Goal: Task Accomplishment & Management: Manage account settings

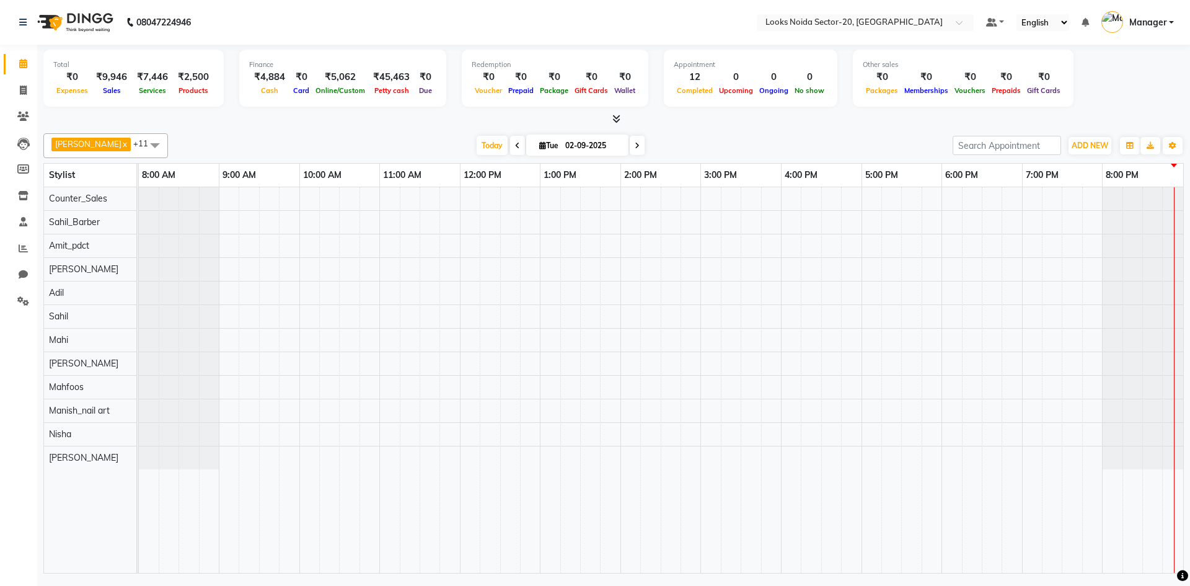
drag, startPoint x: 0, startPoint y: 0, endPoint x: 402, endPoint y: 6, distance: 402.4
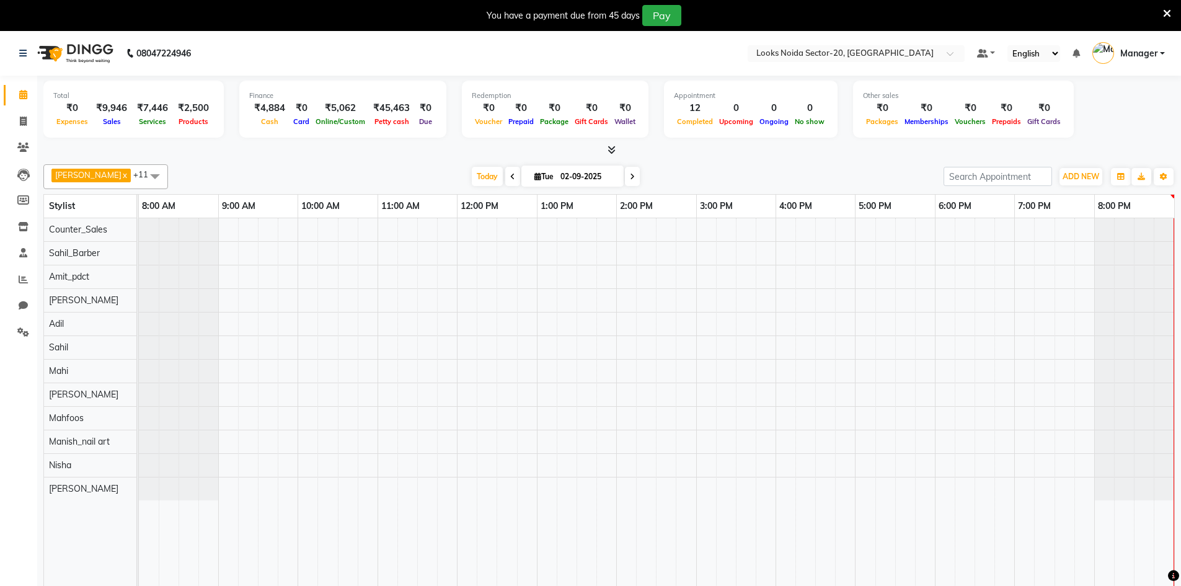
click at [1163, 14] on icon at bounding box center [1167, 13] width 8 height 11
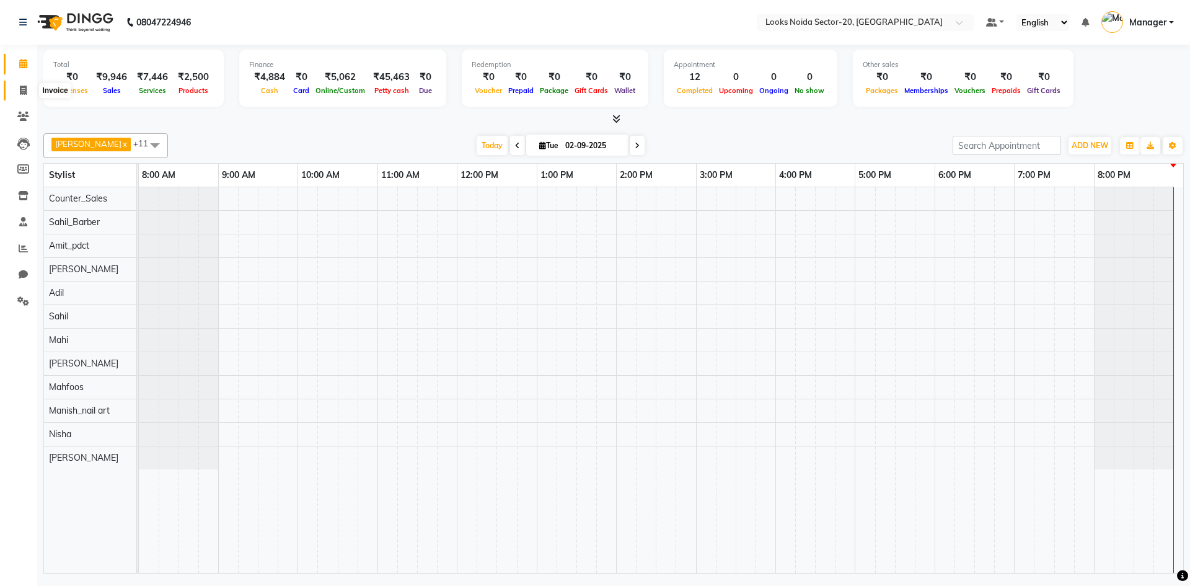
click at [32, 88] on span at bounding box center [23, 91] width 22 height 14
select select "service"
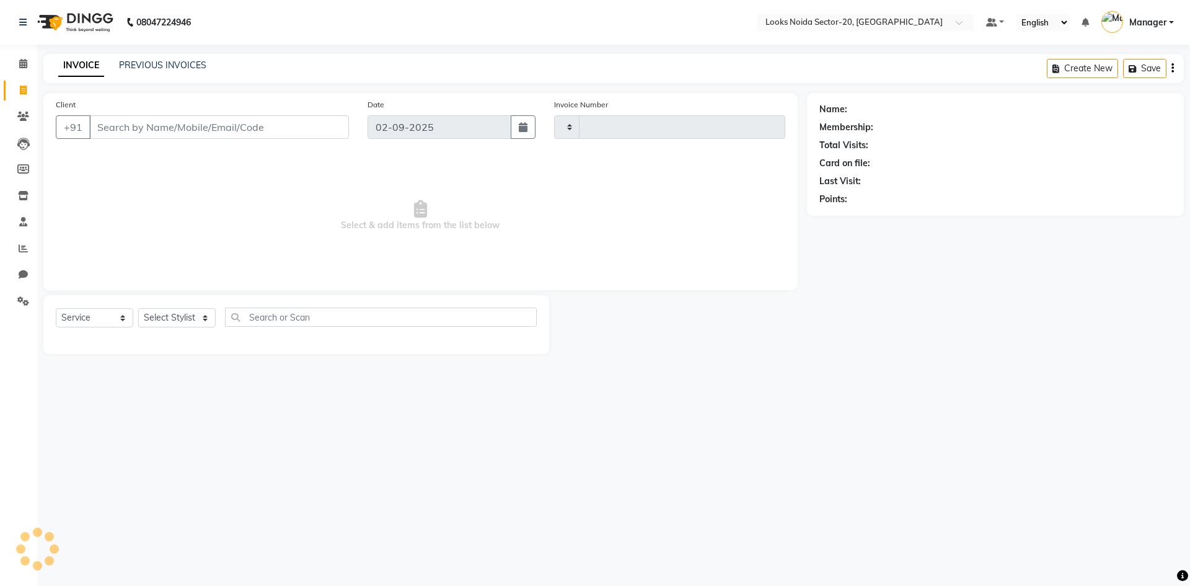
type input "0435"
select select "8646"
click at [207, 133] on input "Client" at bounding box center [219, 127] width 260 height 24
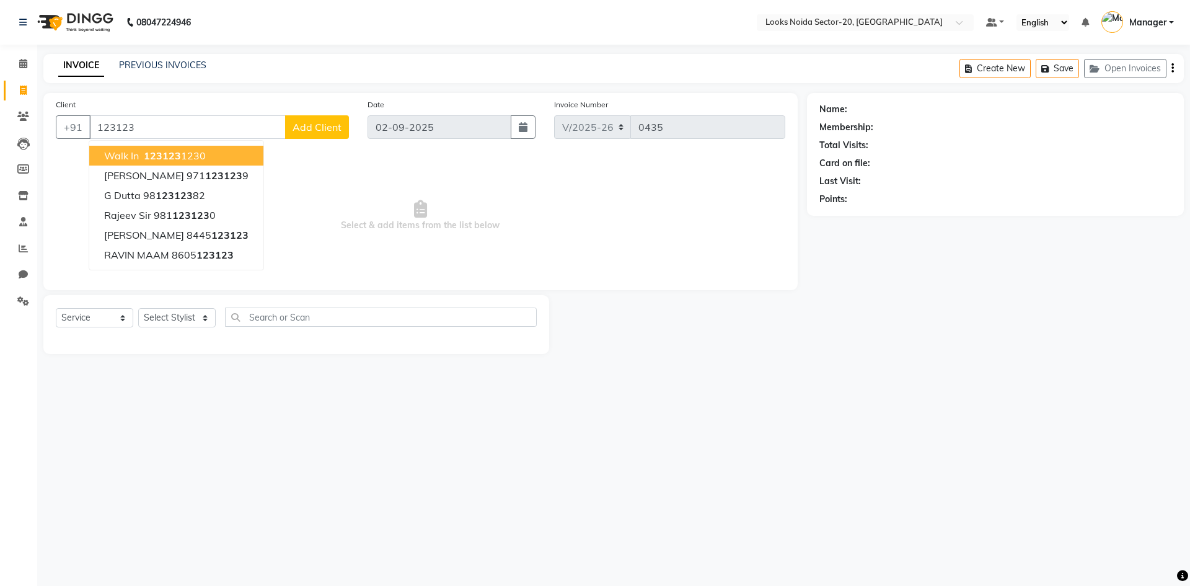
click at [195, 160] on ngb-highlight "123123 1230" at bounding box center [173, 155] width 64 height 12
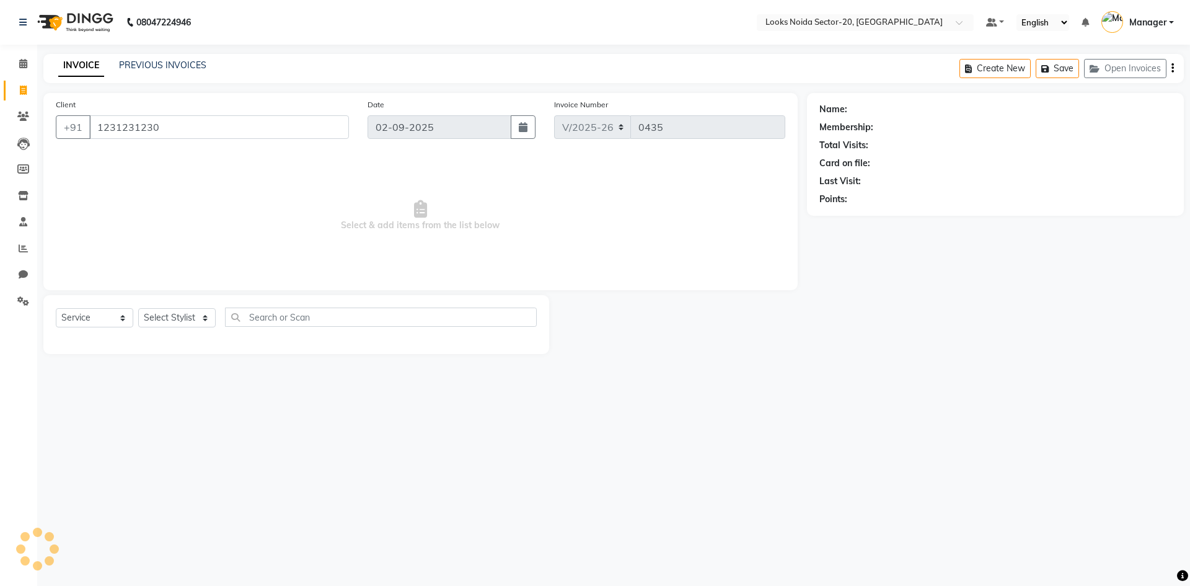
type input "1231231230"
click at [187, 321] on select "Select Stylist Aarti Sharma Adil Amit_pdct Counter_Sales Fardeen Mahfoos Mahi M…" at bounding box center [177, 317] width 78 height 19
select select "1: Object"
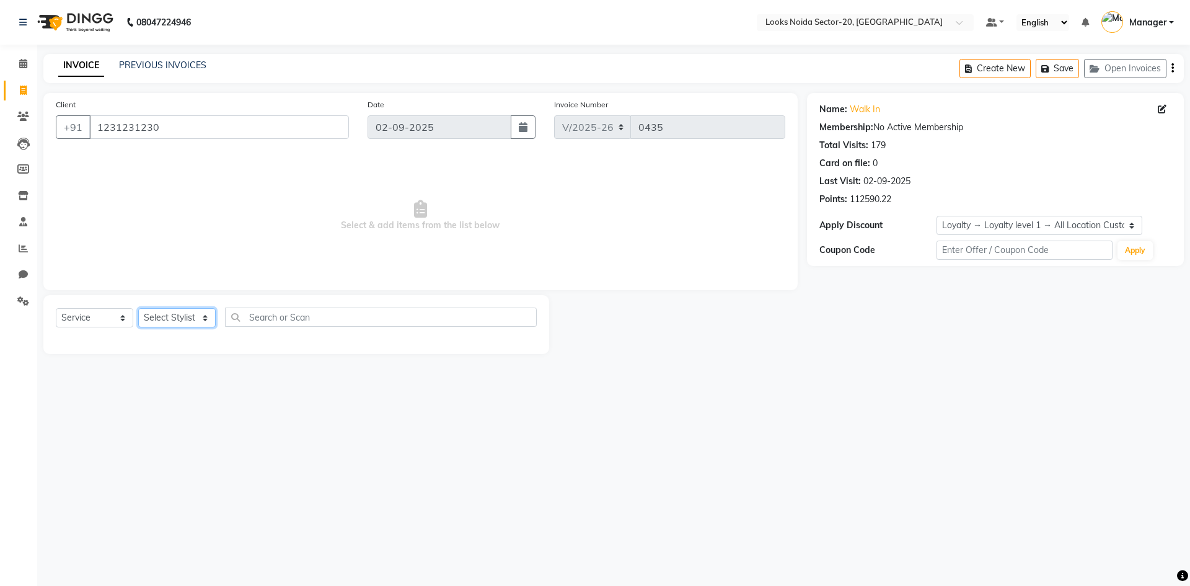
select select "86763"
click at [138, 308] on select "Select Stylist Aarti Sharma Adil Amit_pdct Counter_Sales Fardeen Mahfoos Mahi M…" at bounding box center [177, 317] width 78 height 19
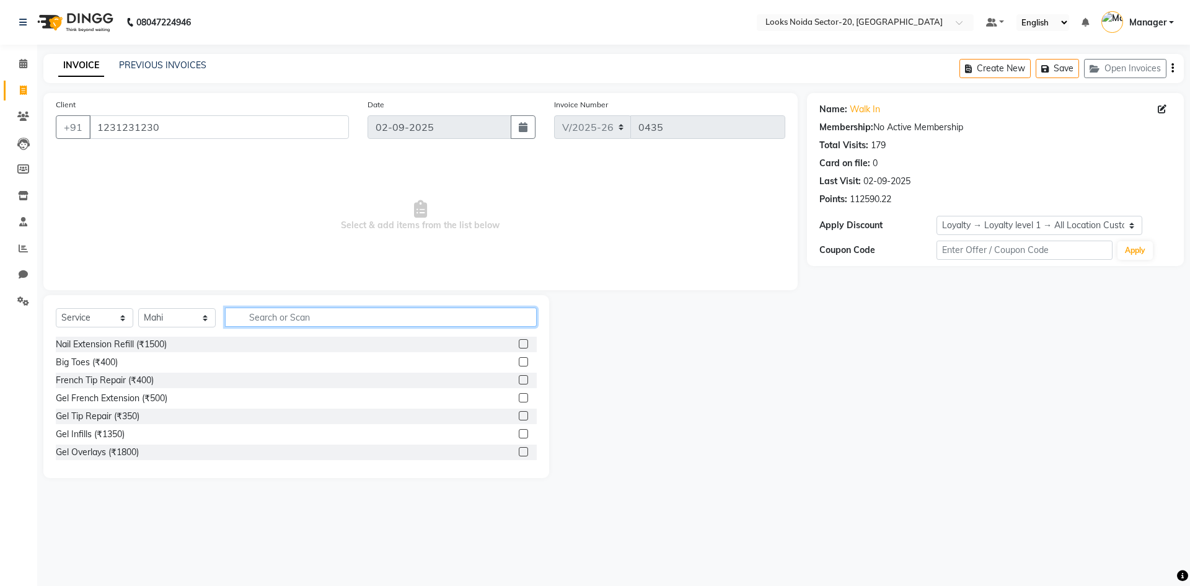
click at [281, 317] on input "text" at bounding box center [381, 317] width 312 height 19
type input "EYE"
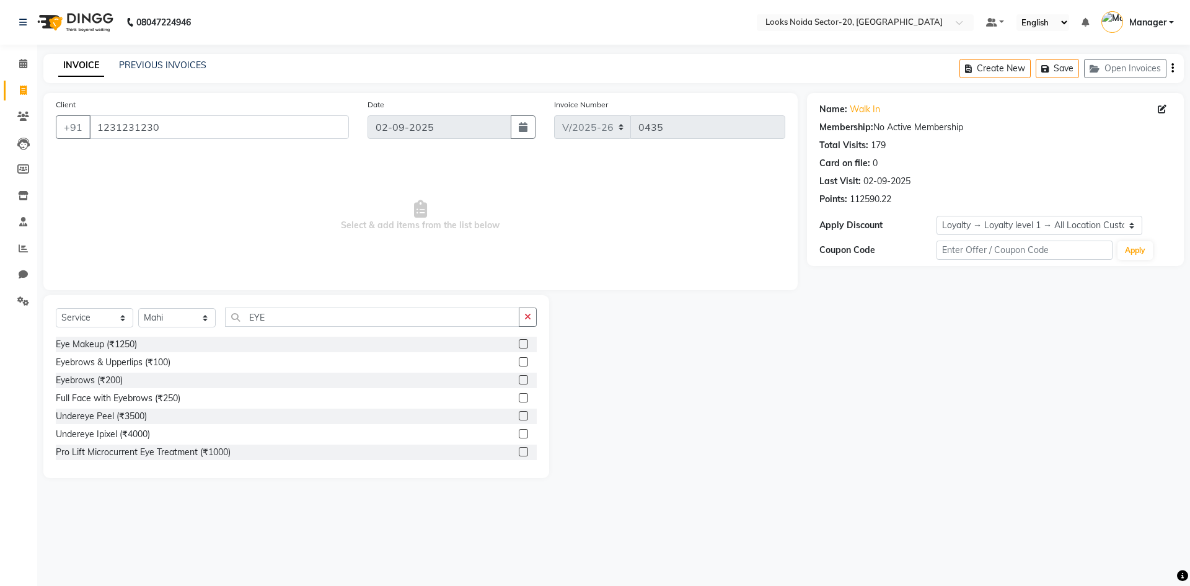
click at [519, 378] on label at bounding box center [523, 379] width 9 height 9
click at [519, 378] on input "checkbox" at bounding box center [523, 380] width 8 height 8
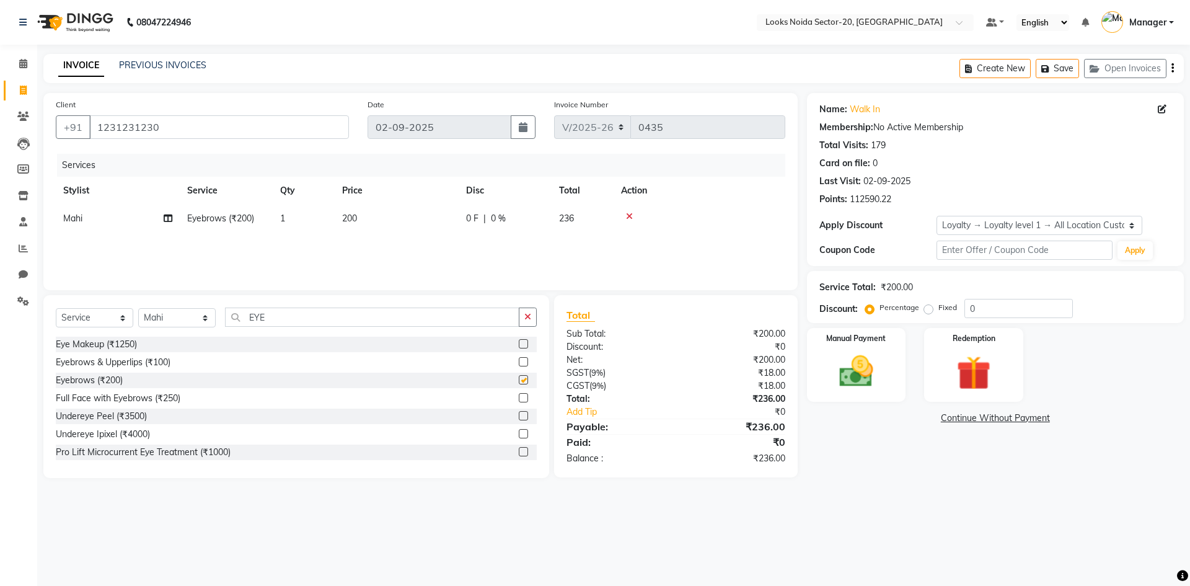
checkbox input "false"
click at [366, 220] on td "200" at bounding box center [397, 219] width 124 height 28
select select "86763"
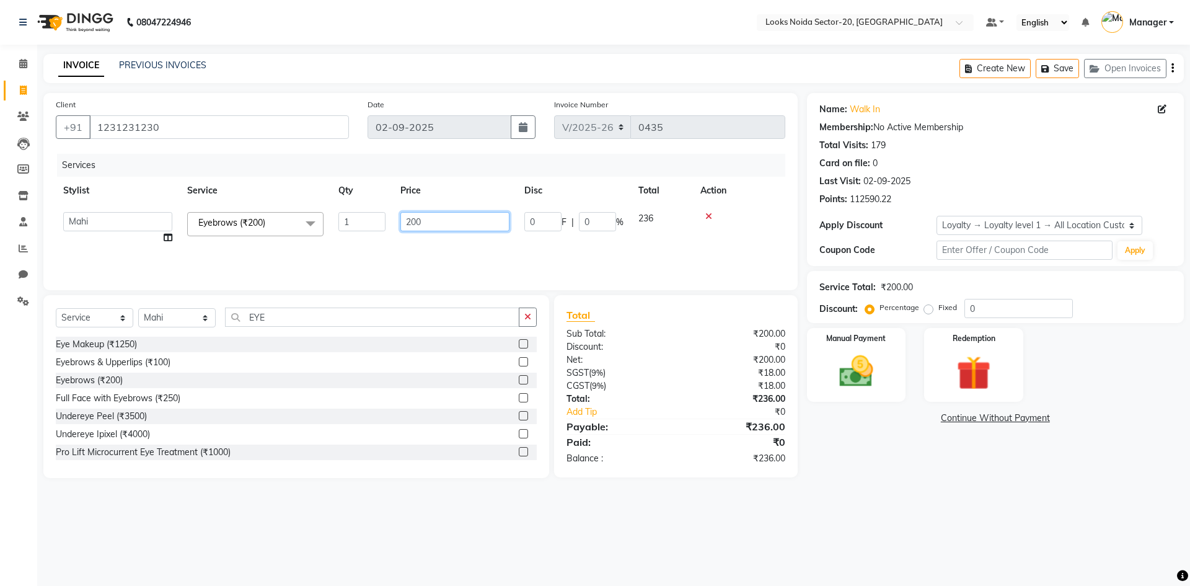
click at [469, 229] on input "200" at bounding box center [455, 221] width 109 height 19
type input "2"
type input "50"
click at [893, 449] on div "Name: Walk In Membership: No Active Membership Total Visits: 179 Card on file: …" at bounding box center [1000, 285] width 386 height 385
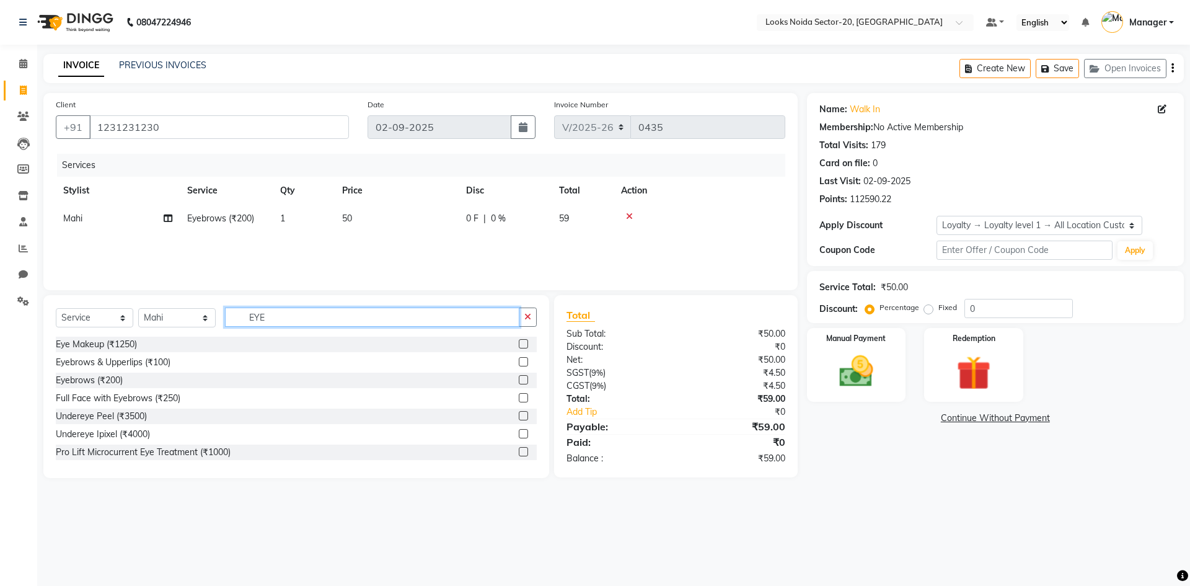
click at [360, 318] on input "EYE" at bounding box center [372, 317] width 295 height 19
type input "E"
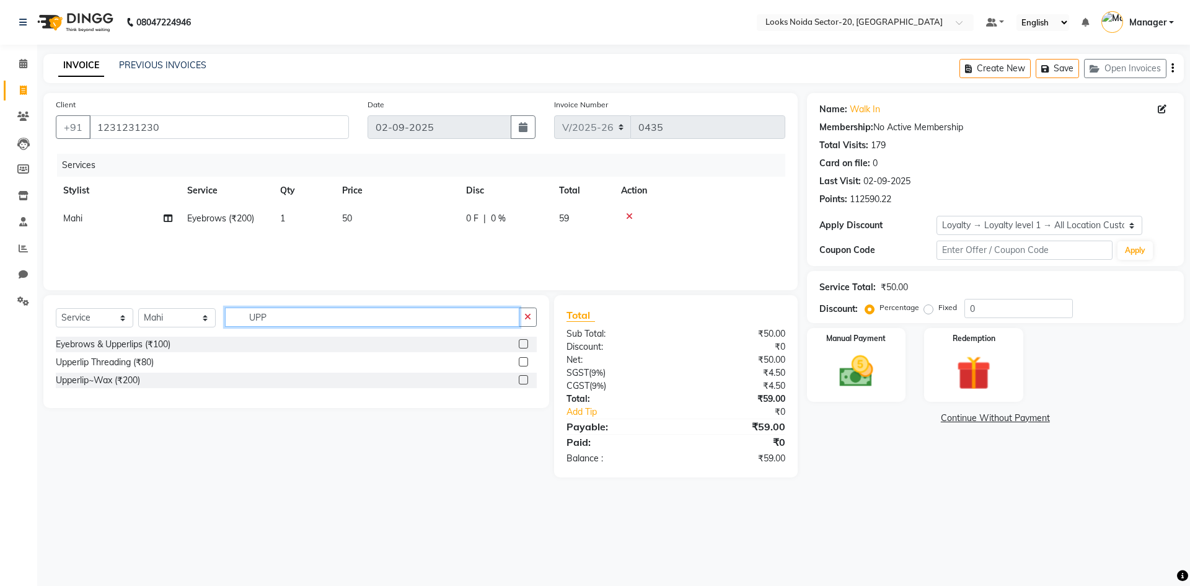
type input "UPP"
click at [520, 365] on label at bounding box center [523, 361] width 9 height 9
click at [520, 365] on input "checkbox" at bounding box center [523, 362] width 8 height 8
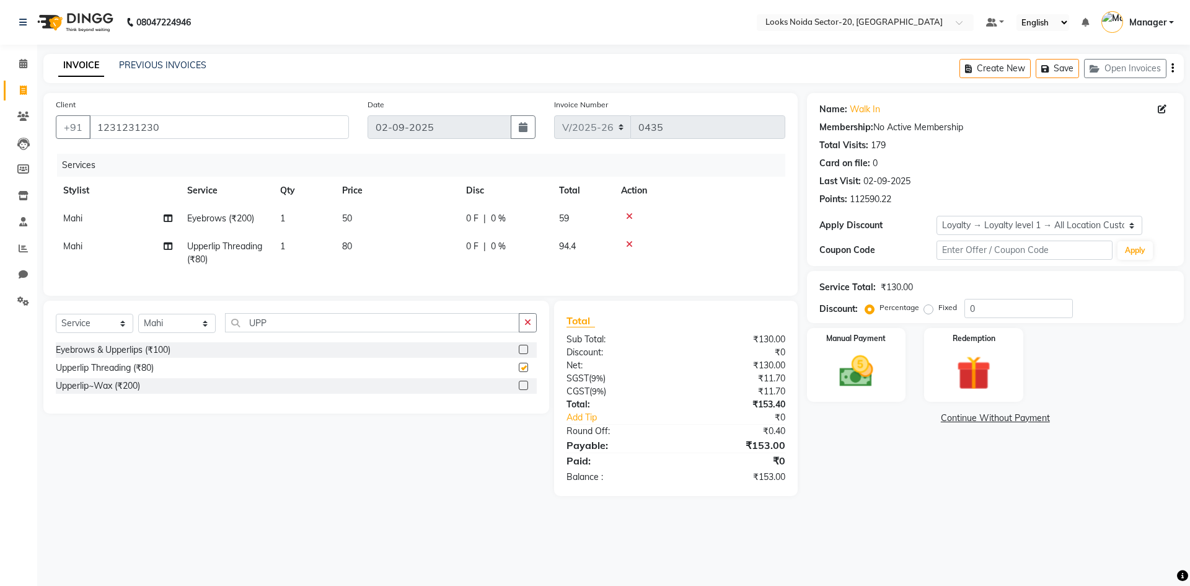
checkbox input "false"
click at [522, 390] on label at bounding box center [523, 385] width 9 height 9
click at [522, 390] on input "checkbox" at bounding box center [523, 386] width 8 height 8
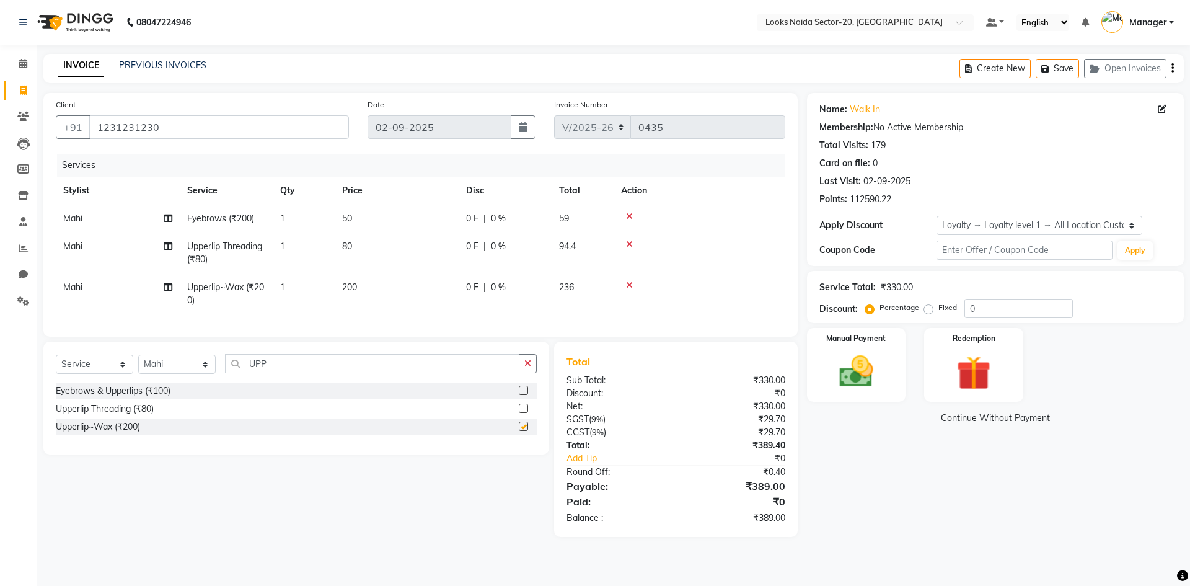
checkbox input "false"
click at [632, 246] on icon at bounding box center [629, 244] width 7 height 9
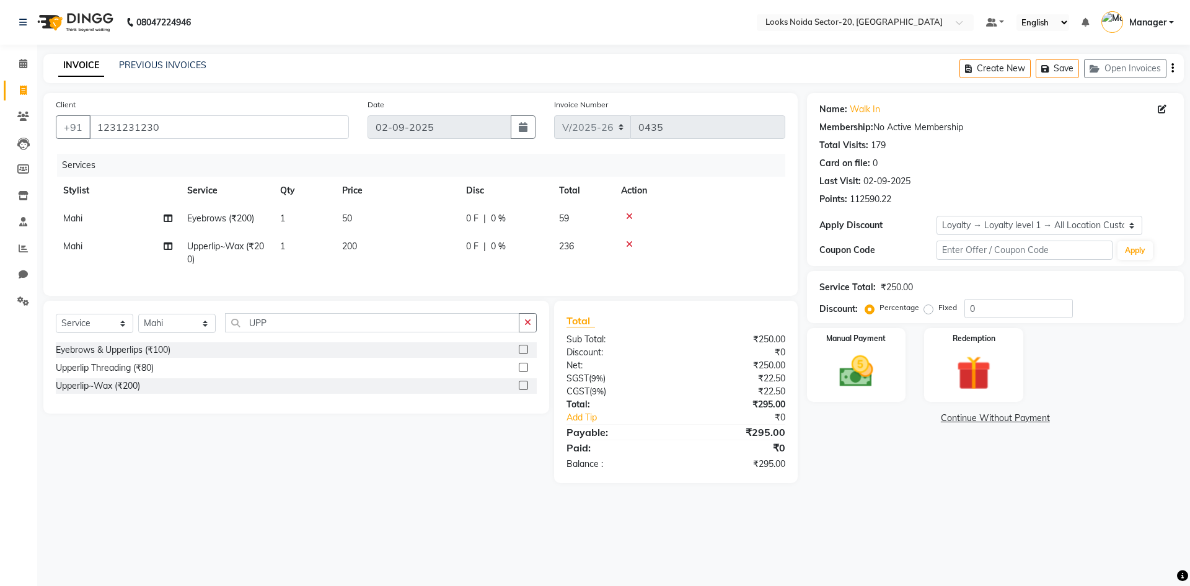
click at [996, 464] on div "Name: Walk In Membership: No Active Membership Total Visits: 179 Card on file: …" at bounding box center [1000, 288] width 386 height 390
click at [297, 325] on input "UPP" at bounding box center [372, 322] width 295 height 19
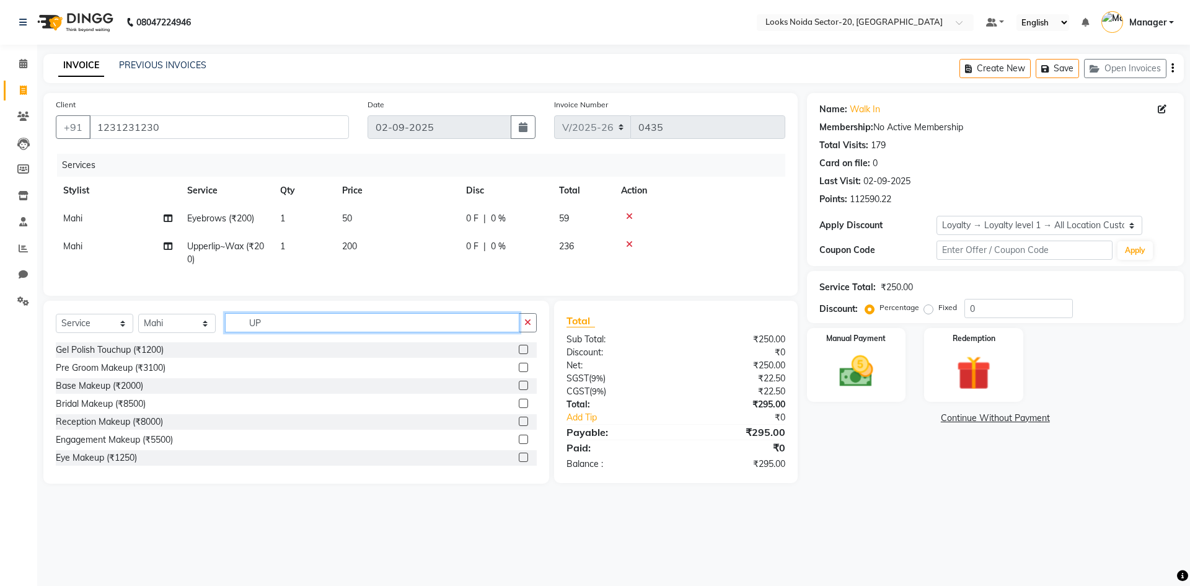
type input "U"
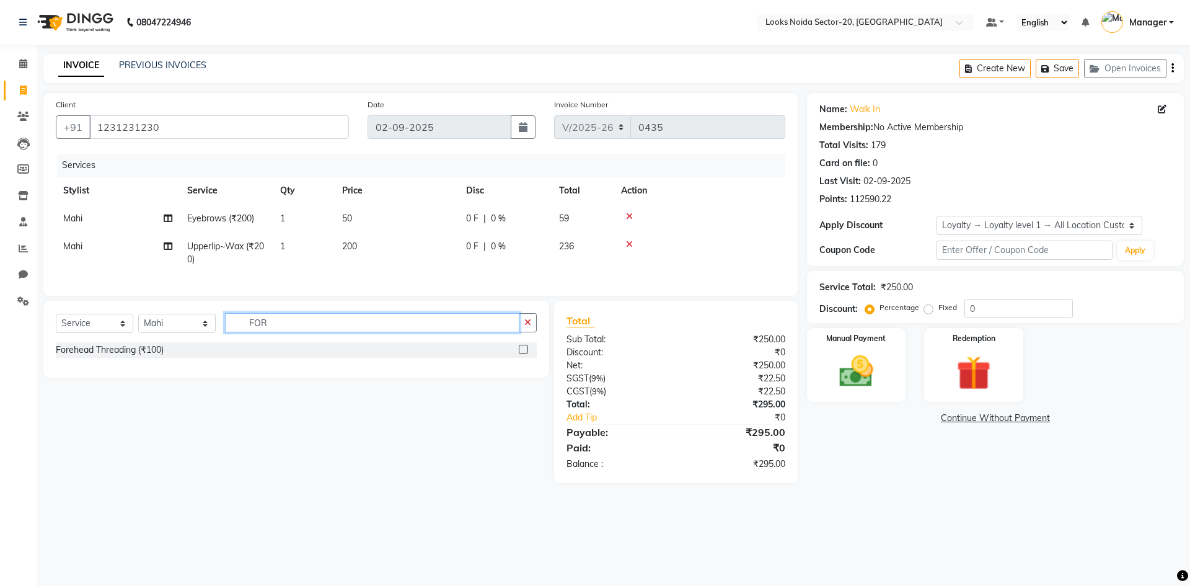
type input "FOR"
click at [525, 354] on label at bounding box center [523, 349] width 9 height 9
click at [525, 354] on input "checkbox" at bounding box center [523, 350] width 8 height 8
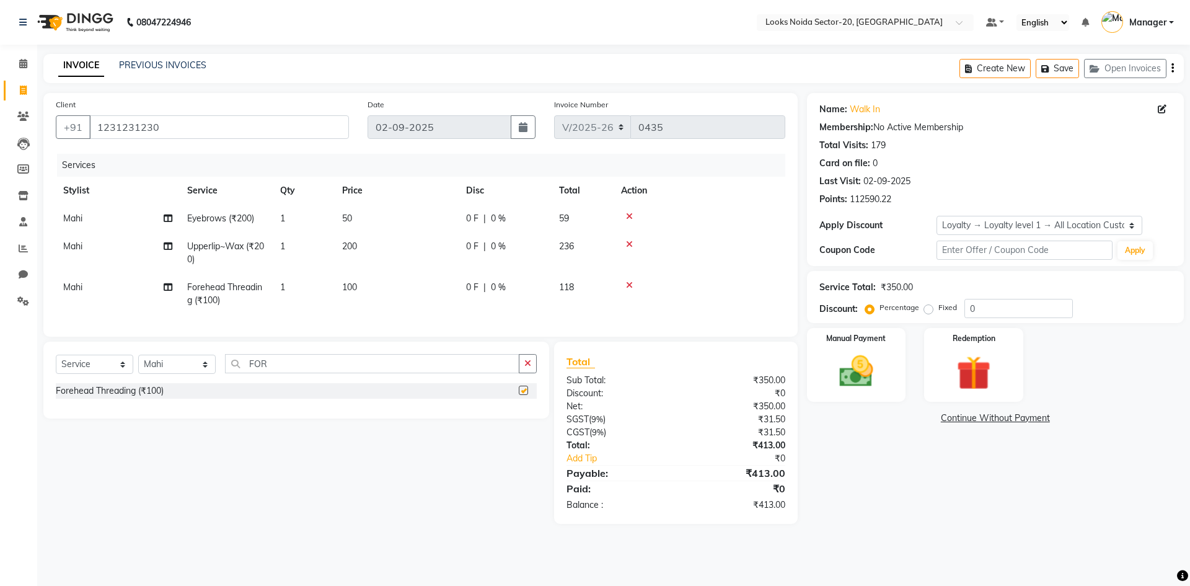
checkbox input "false"
click at [416, 364] on input "FOR" at bounding box center [372, 363] width 295 height 19
type input "F"
type input "CHIN WAX"
click at [521, 395] on label at bounding box center [523, 390] width 9 height 9
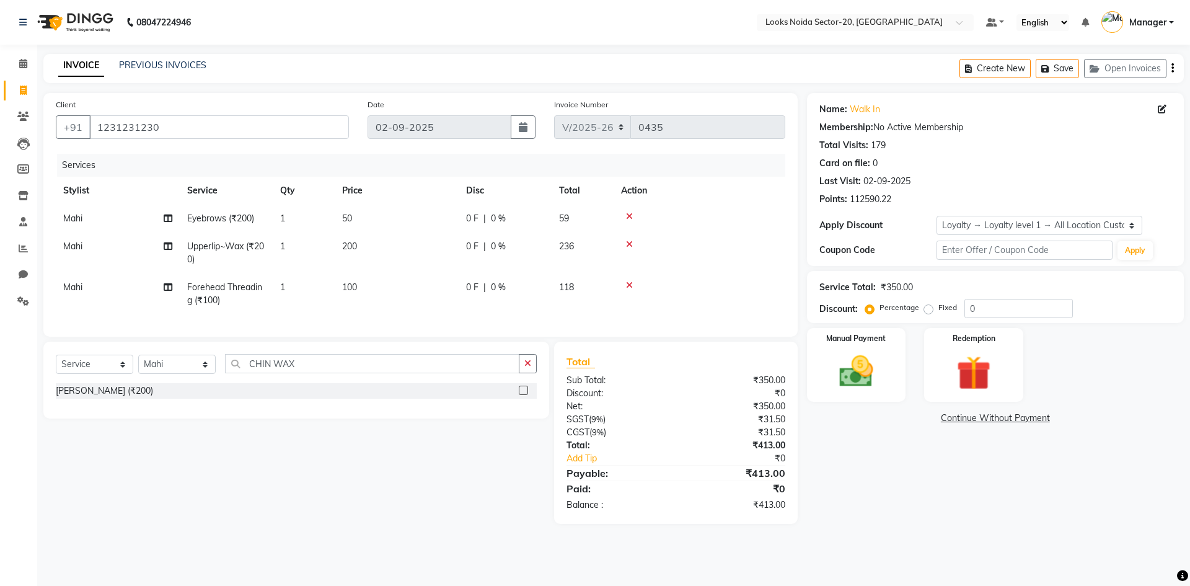
click at [521, 395] on input "checkbox" at bounding box center [523, 391] width 8 height 8
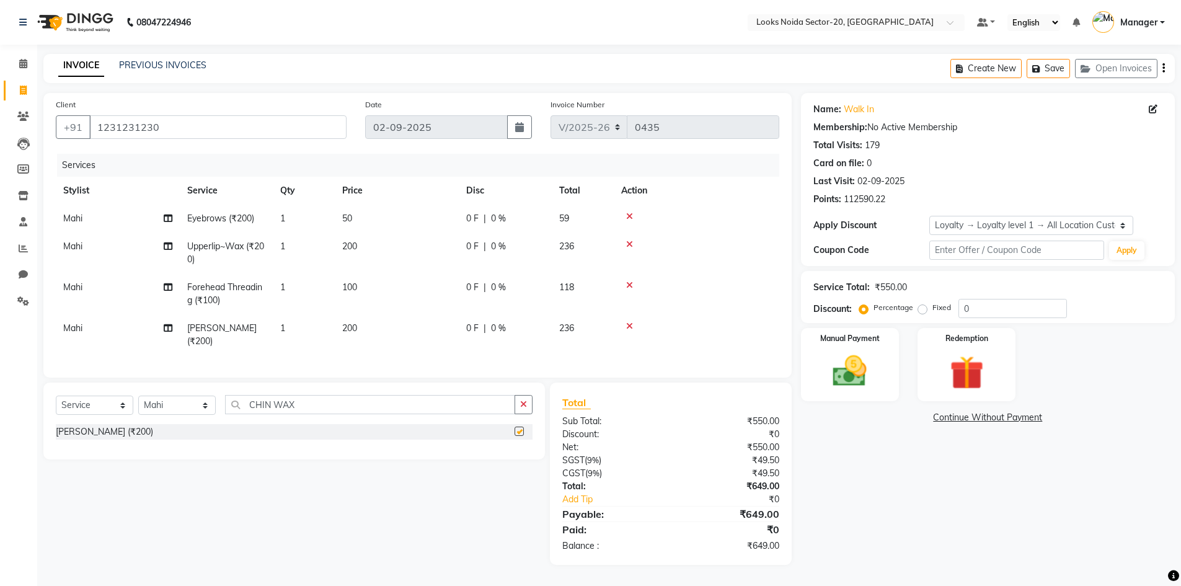
checkbox input "false"
click at [383, 325] on td "200" at bounding box center [397, 334] width 124 height 41
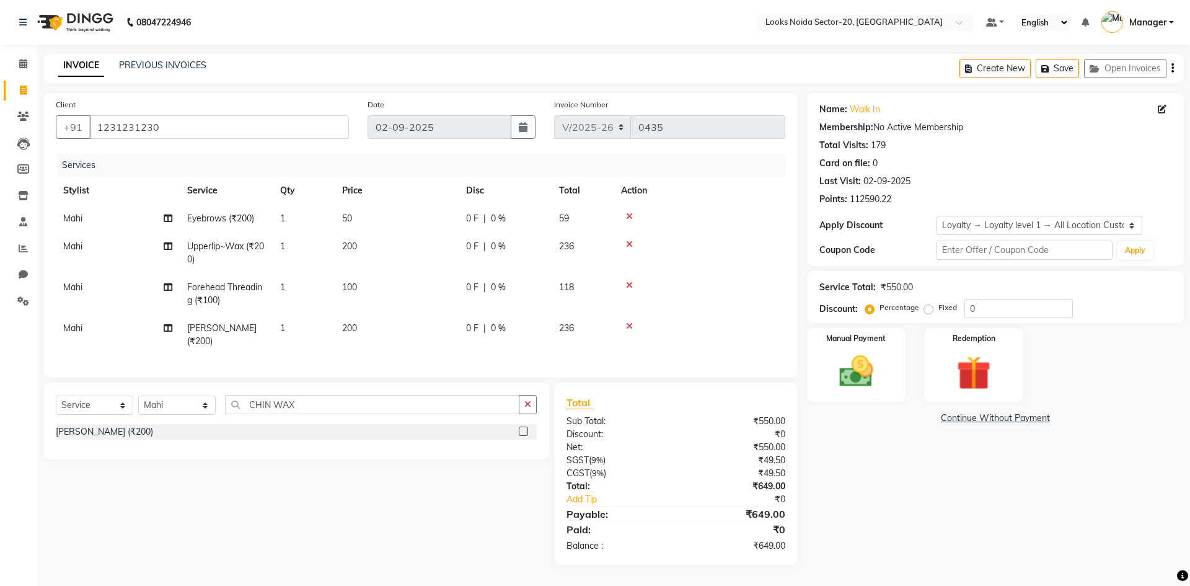
select select "86763"
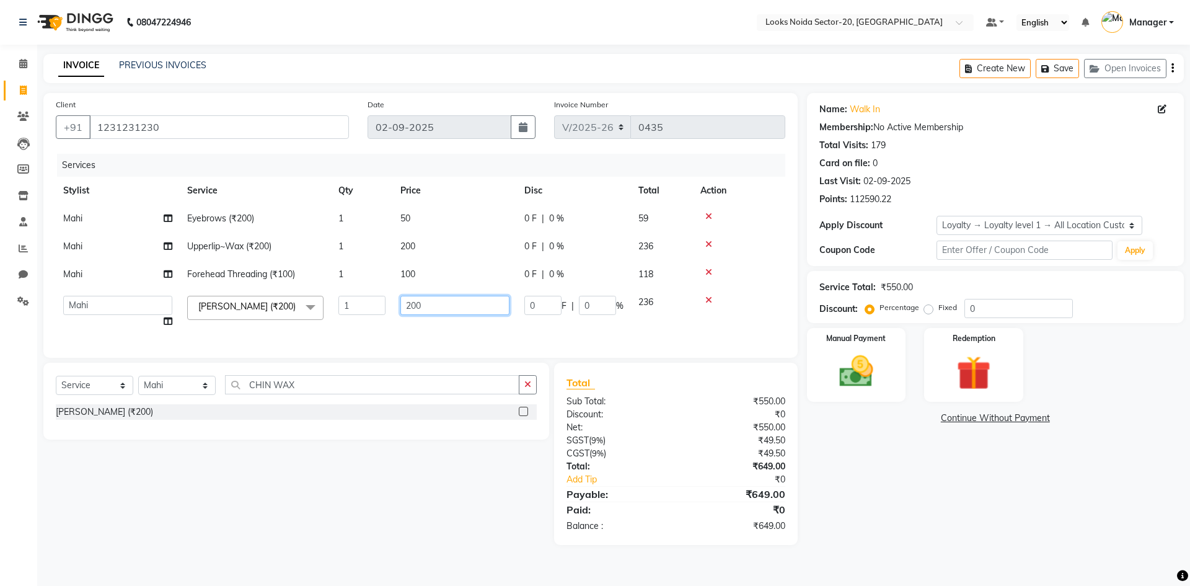
click at [435, 308] on input "200" at bounding box center [455, 305] width 109 height 19
type input "2"
type input "150"
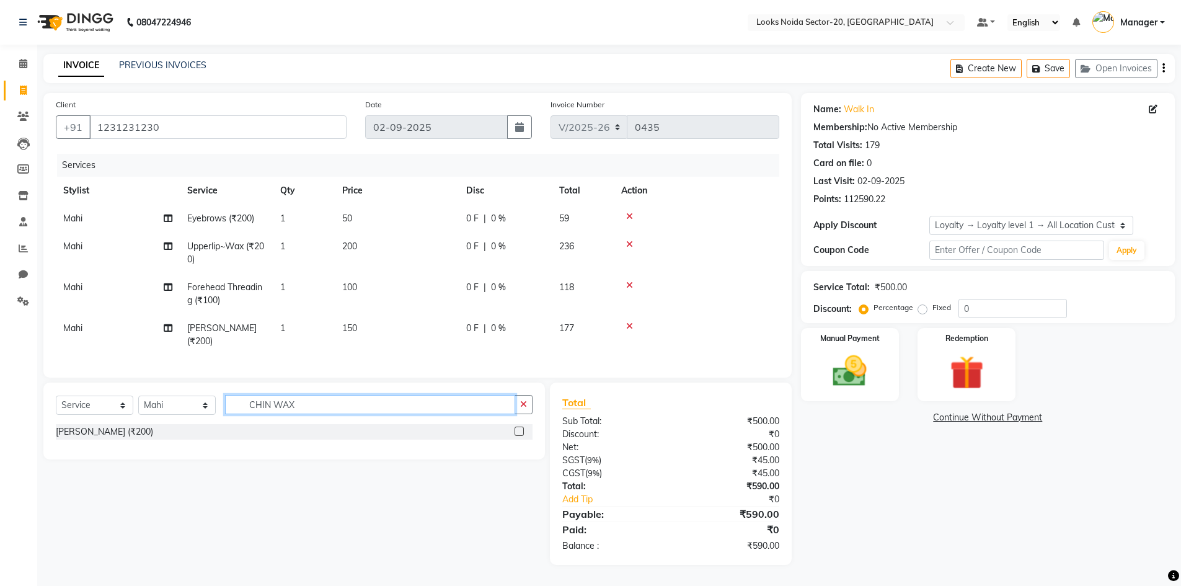
click at [339, 396] on div "Select Service Product Membership Package Voucher Prepaid Gift Card Select Styl…" at bounding box center [294, 421] width 502 height 77
type input "C"
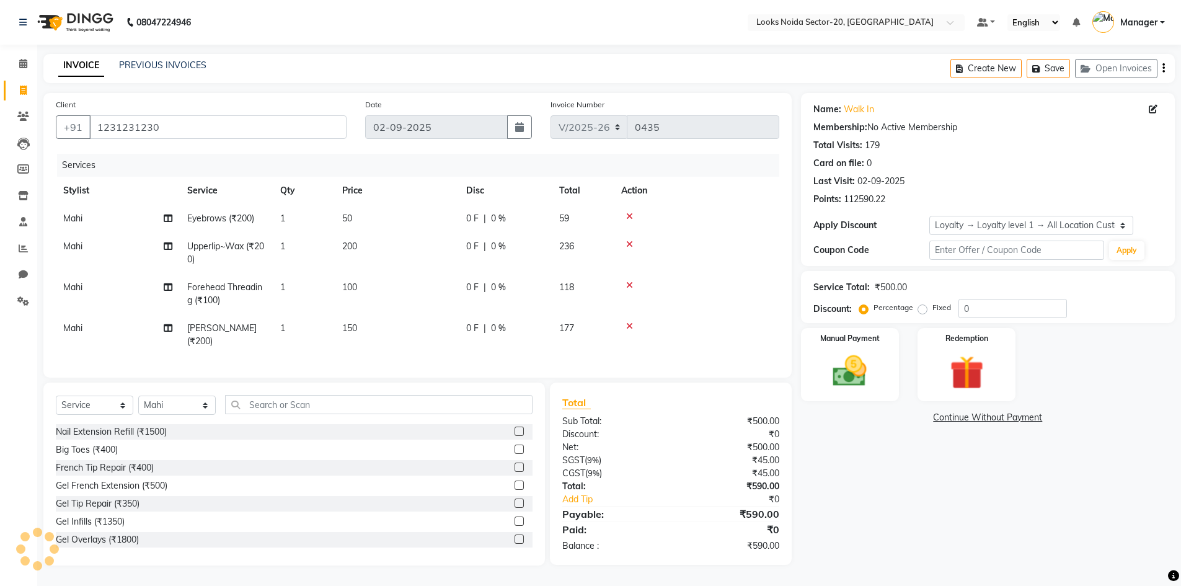
click at [366, 243] on td "200" at bounding box center [397, 253] width 124 height 41
select select "86763"
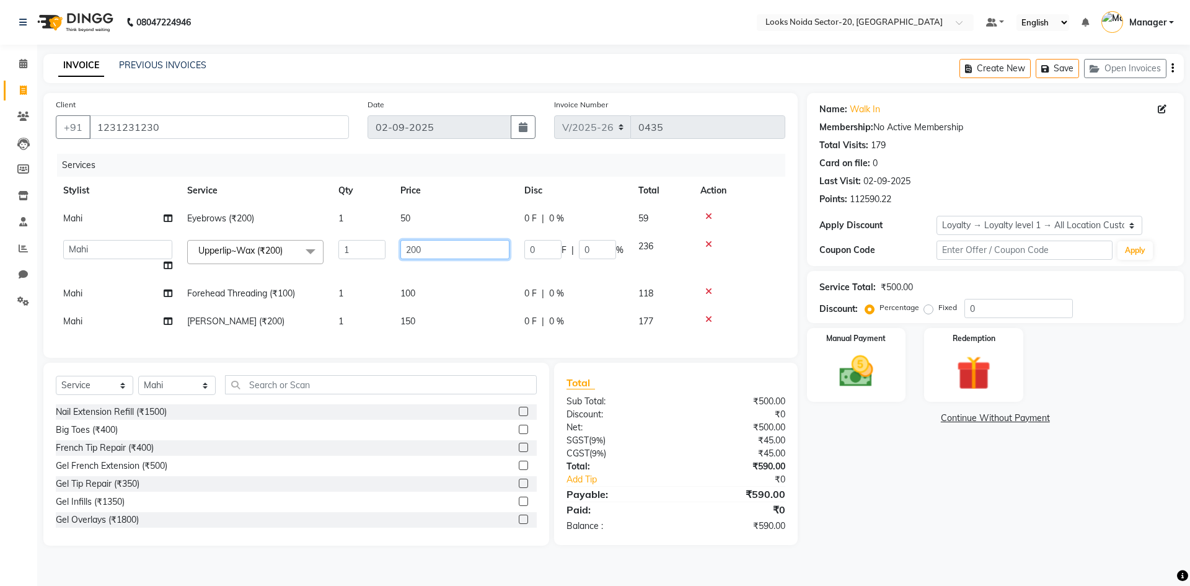
click at [435, 241] on input "200" at bounding box center [455, 249] width 109 height 19
type input "2"
type input "100"
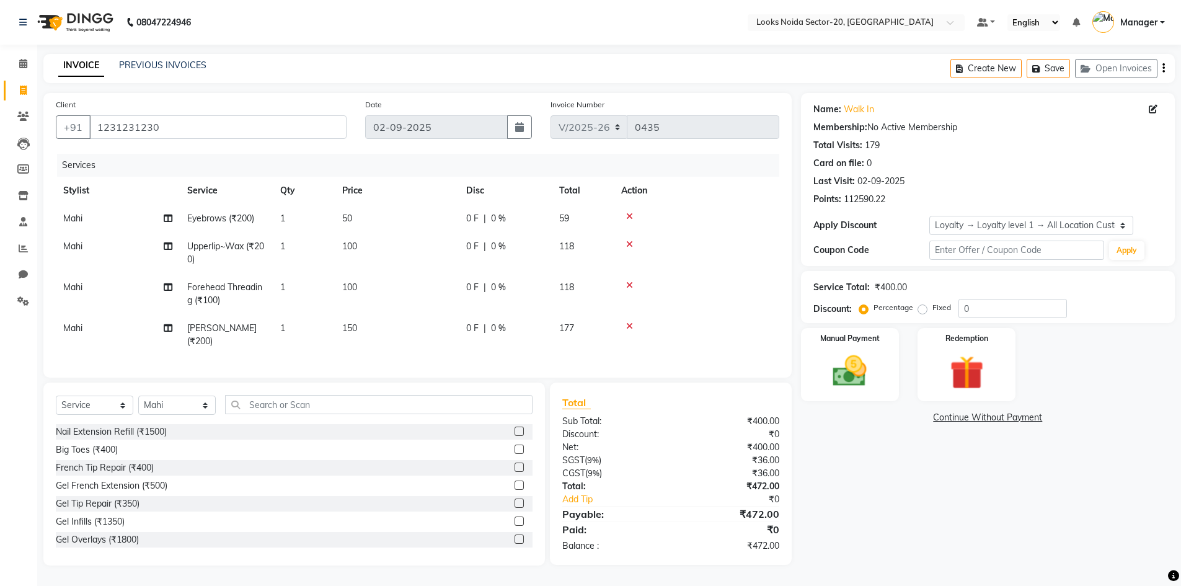
click at [900, 467] on div "Name: Walk In Membership: No Active Membership Total Visits: 179 Card on file: …" at bounding box center [992, 329] width 383 height 472
click at [368, 288] on td "100" at bounding box center [397, 293] width 124 height 41
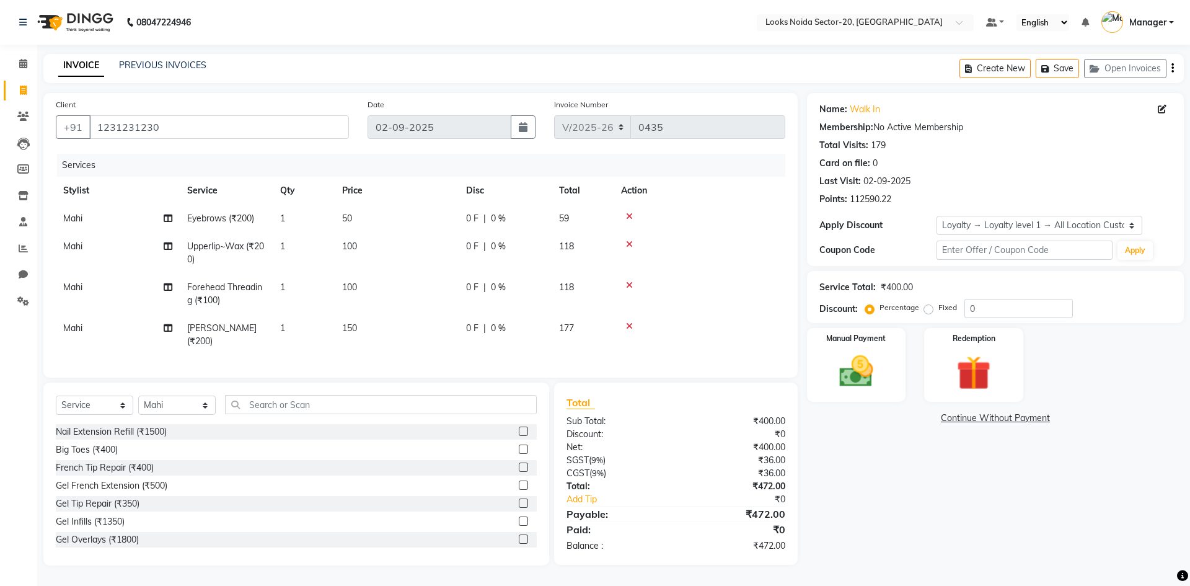
select select "86763"
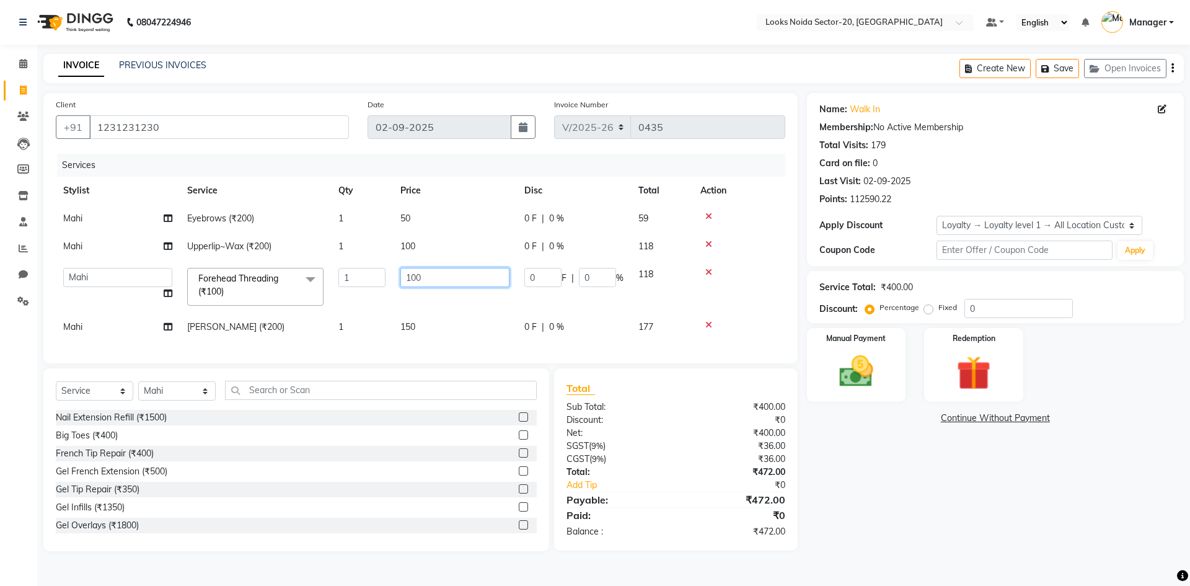
click at [444, 278] on input "100" at bounding box center [455, 277] width 109 height 19
type input "1"
type input "50"
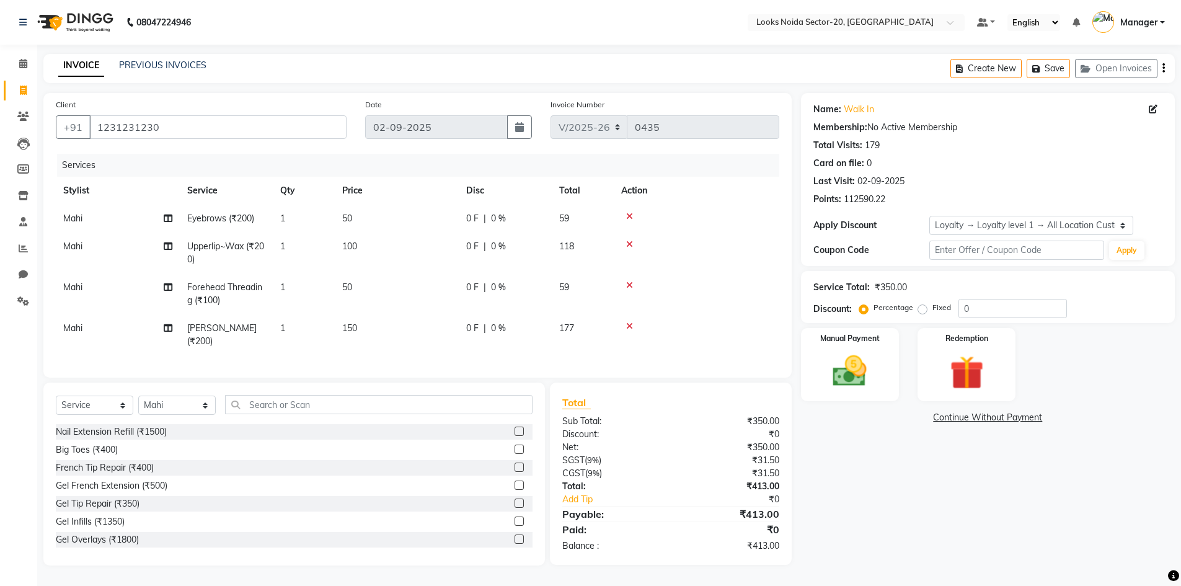
click at [830, 473] on div "Name: Walk In Membership: No Active Membership Total Visits: 179 Card on file: …" at bounding box center [992, 329] width 383 height 472
click at [370, 324] on td "150" at bounding box center [397, 334] width 124 height 41
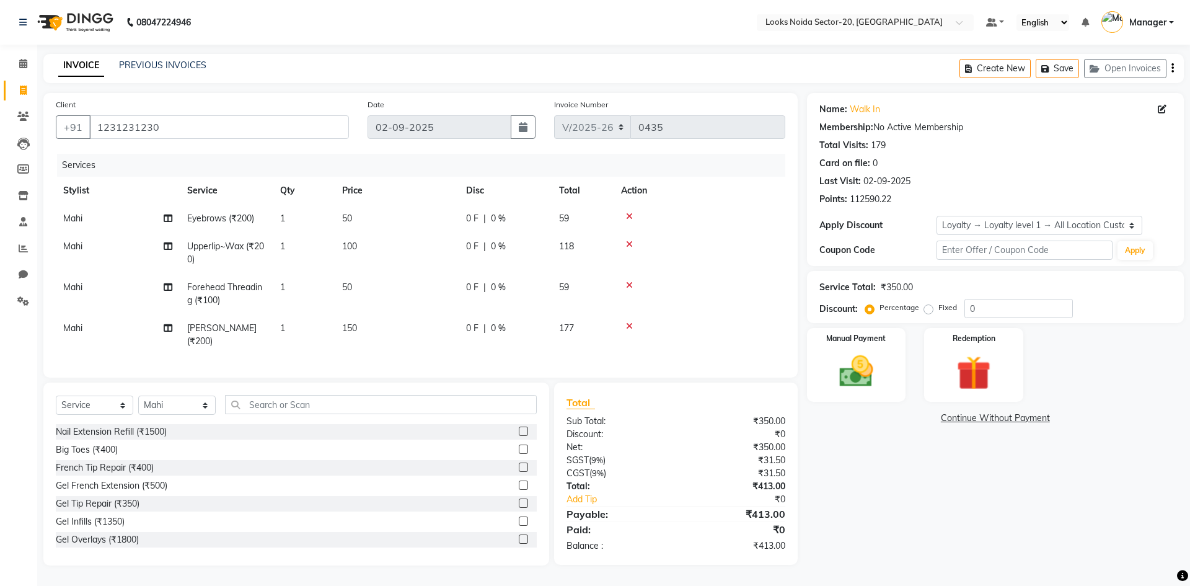
select select "86763"
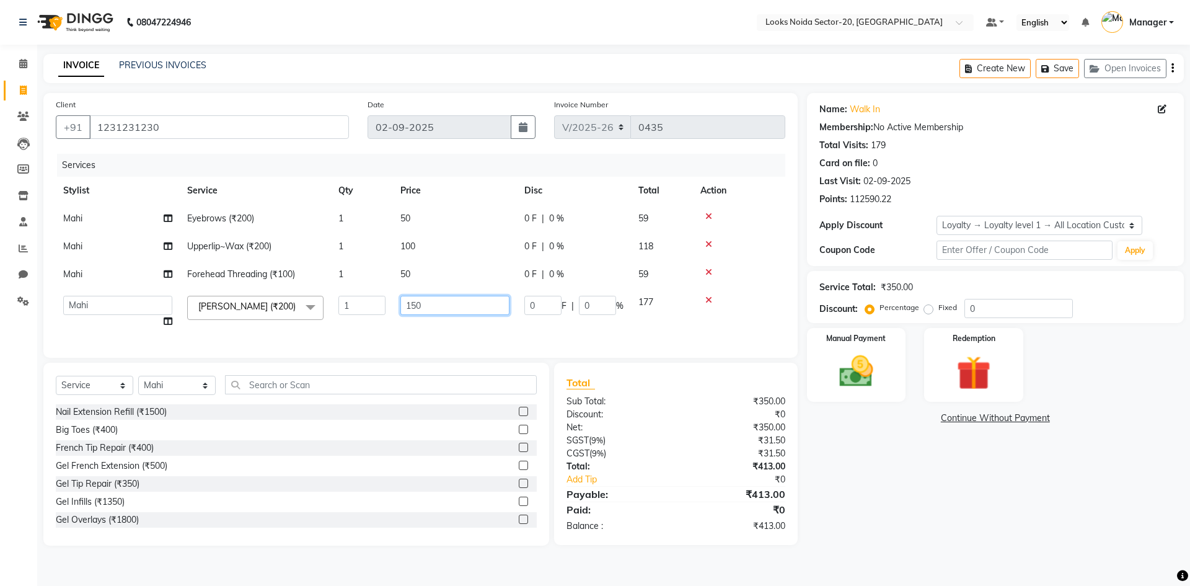
click at [432, 307] on input "150" at bounding box center [455, 305] width 109 height 19
type input "1"
type input "200"
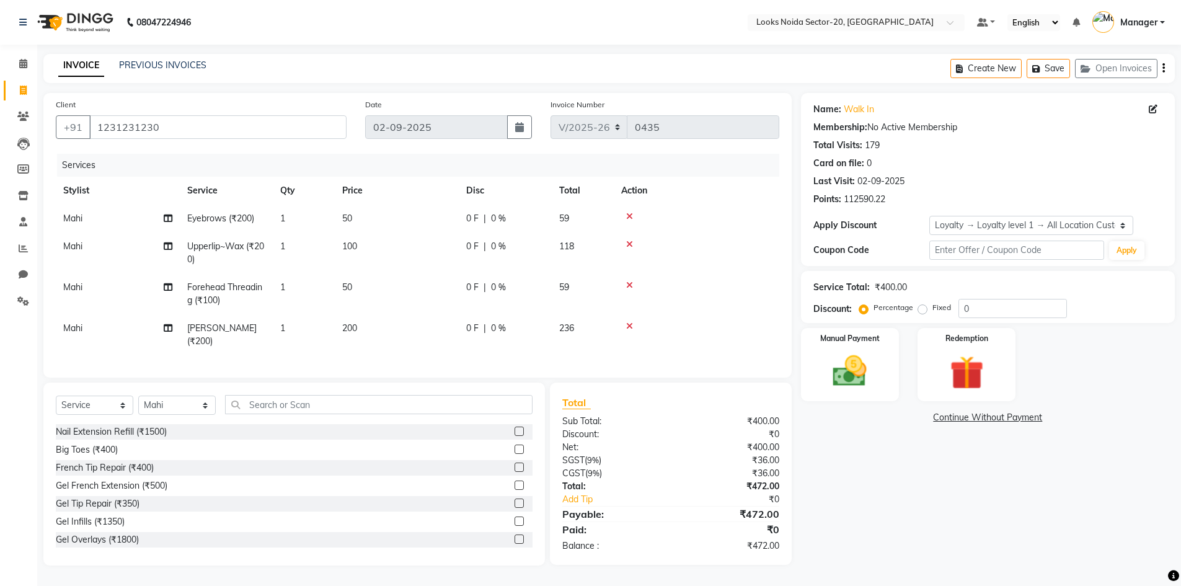
click at [901, 494] on div "Name: Walk In Membership: No Active Membership Total Visits: 179 Card on file: …" at bounding box center [992, 329] width 383 height 472
click at [866, 467] on div "Name: Walk In Membership: No Active Membership Total Visits: 179 Card on file: …" at bounding box center [992, 329] width 383 height 472
click at [1117, 474] on div "Name: Walk In Membership: No Active Membership Total Visits: 179 Card on file: …" at bounding box center [992, 329] width 383 height 472
click at [1117, 473] on div "Name: Walk In Membership: No Active Membership Total Visits: 179 Card on file: …" at bounding box center [992, 329] width 383 height 472
click at [914, 507] on div "Name: Walk In Membership: No Active Membership Total Visits: 179 Card on file: …" at bounding box center [992, 329] width 383 height 472
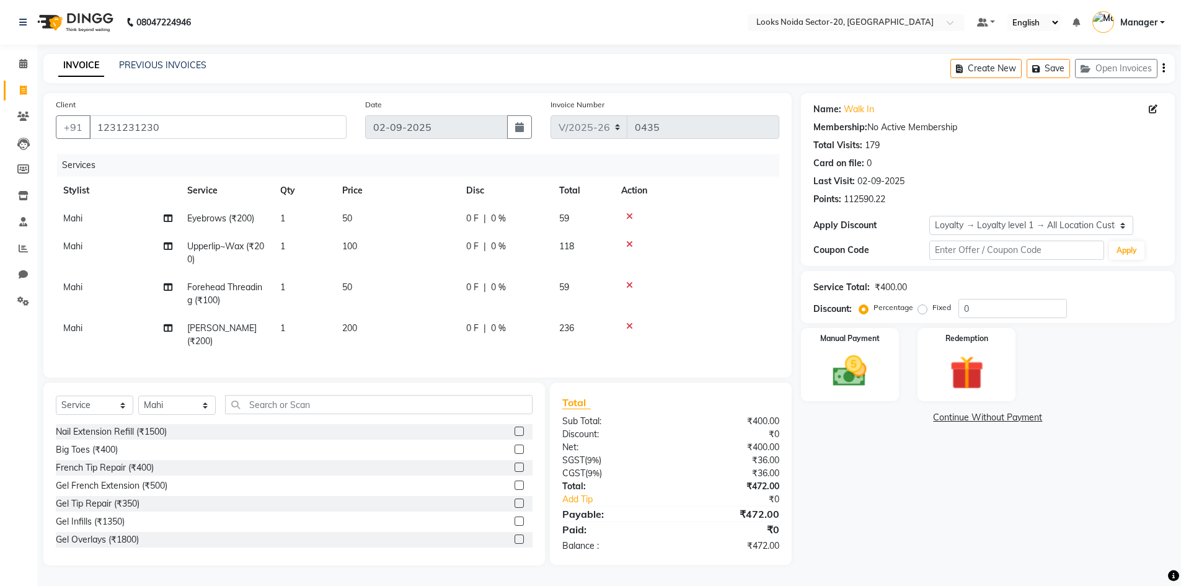
click at [1039, 526] on div "Name: Walk In Membership: No Active Membership Total Visits: 179 Card on file: …" at bounding box center [992, 329] width 383 height 472
click at [1074, 380] on div "Manual Payment Redemption" at bounding box center [988, 364] width 392 height 73
click at [768, 216] on div at bounding box center [696, 216] width 151 height 9
click at [867, 481] on div "Name: Walk In Membership: No Active Membership Total Visits: 179 Card on file: …" at bounding box center [992, 329] width 383 height 472
click at [872, 478] on div "Name: Walk In Membership: No Active Membership Total Visits: 179 Card on file: …" at bounding box center [992, 329] width 383 height 472
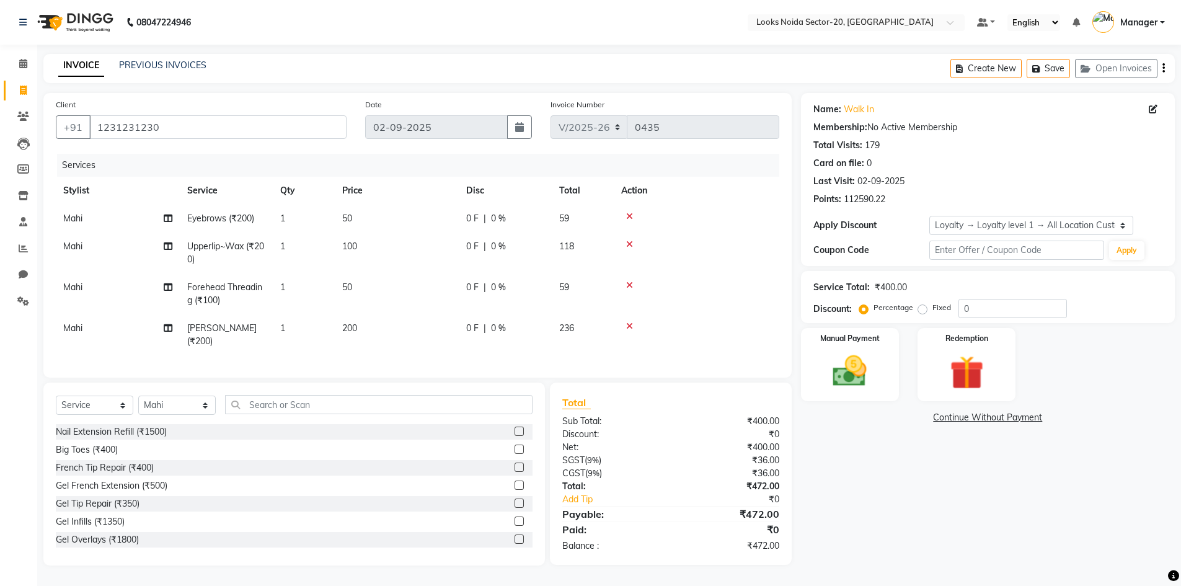
click at [931, 488] on div "Name: Walk In Membership: No Active Membership Total Visits: 179 Card on file: …" at bounding box center [992, 329] width 383 height 472
click at [1016, 301] on input "0" at bounding box center [1013, 308] width 109 height 19
click at [358, 326] on td "200" at bounding box center [397, 334] width 124 height 41
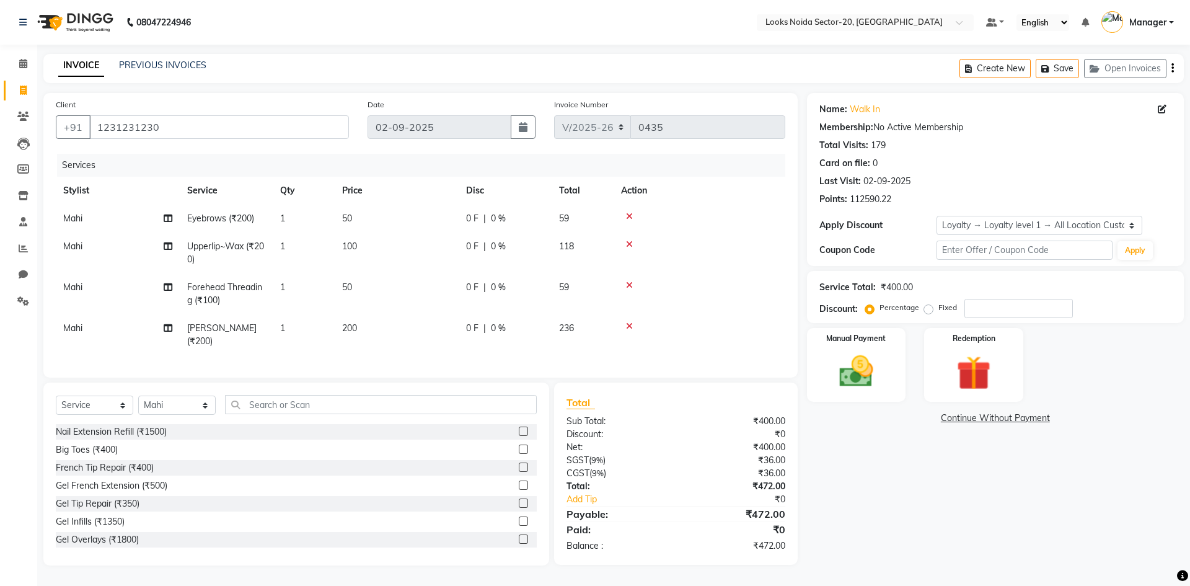
select select "86763"
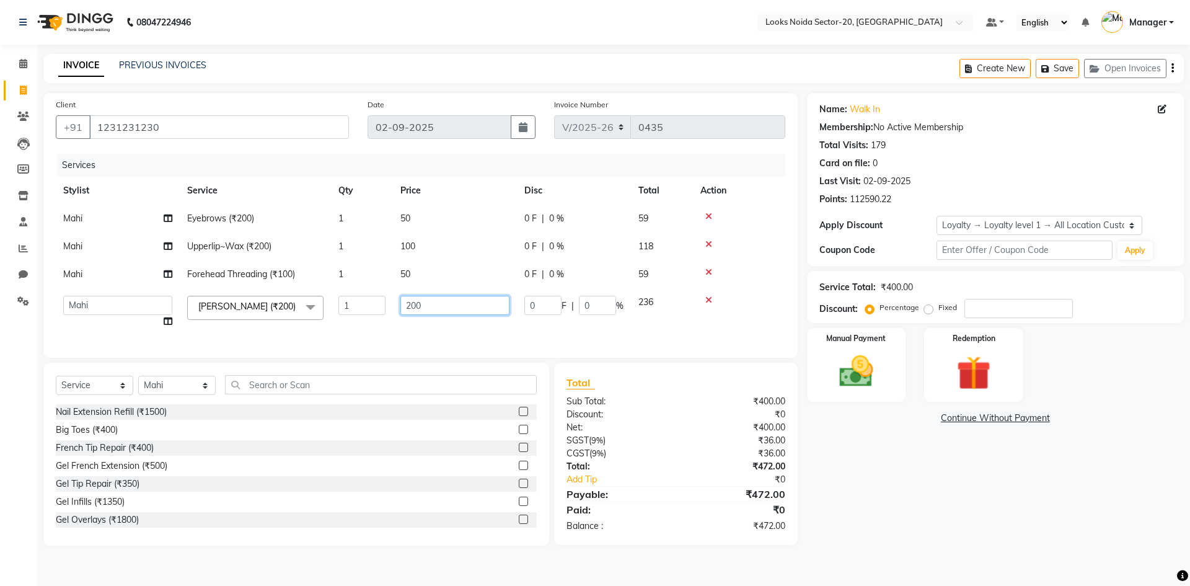
click at [453, 304] on input "200" at bounding box center [455, 305] width 109 height 19
type input "2"
type input "1"
type input "100"
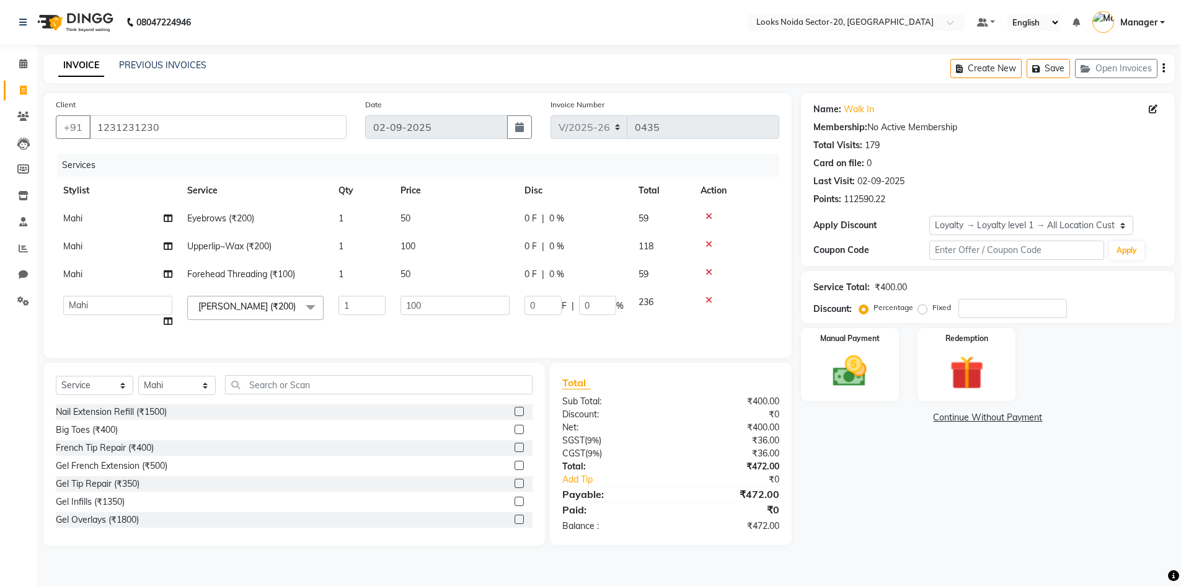
click at [874, 483] on div "Name: Walk In Membership: No Active Membership Total Visits: 179 Card on file: …" at bounding box center [992, 319] width 383 height 453
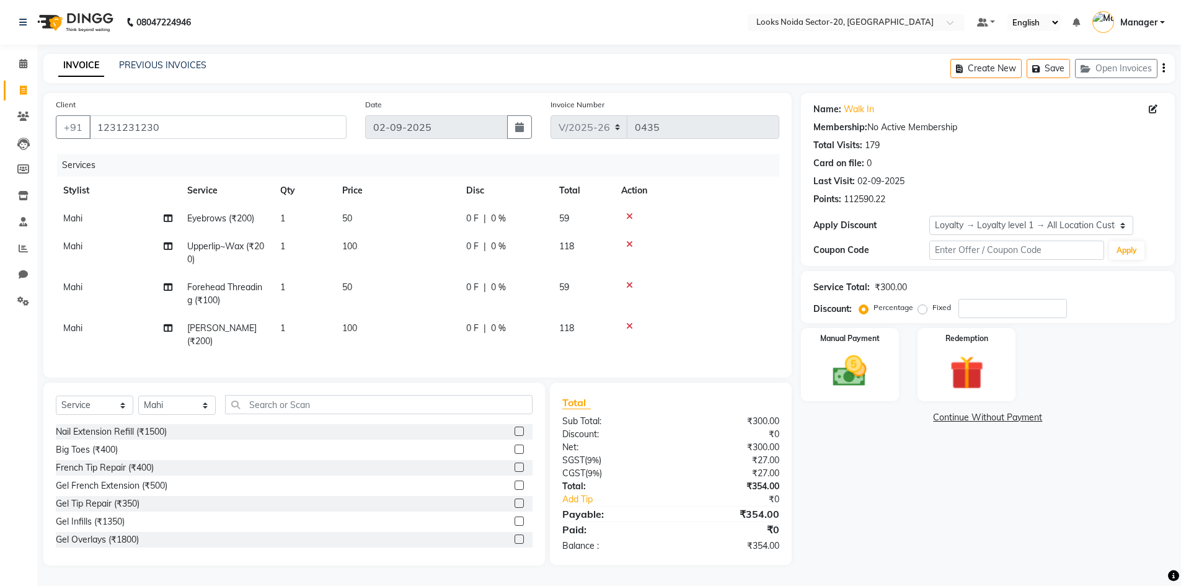
click at [890, 505] on div "Name: Walk In Membership: No Active Membership Total Visits: 179 Card on file: …" at bounding box center [992, 329] width 383 height 472
click at [859, 368] on img at bounding box center [850, 371] width 57 height 40
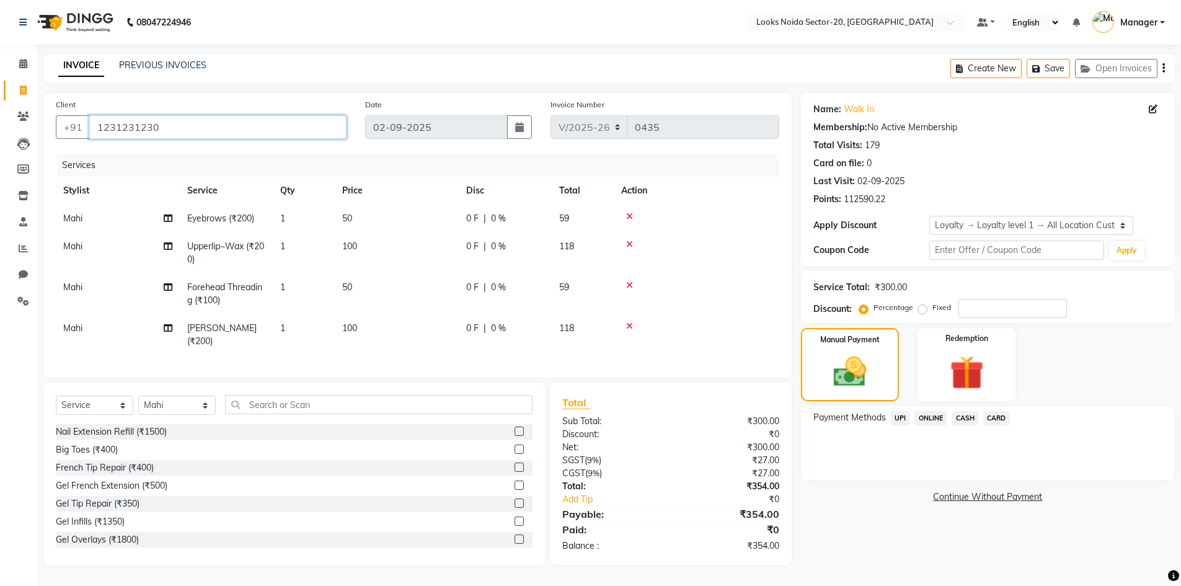
click at [247, 128] on input "1231231230" at bounding box center [217, 127] width 257 height 24
type input "123123123"
type input "0"
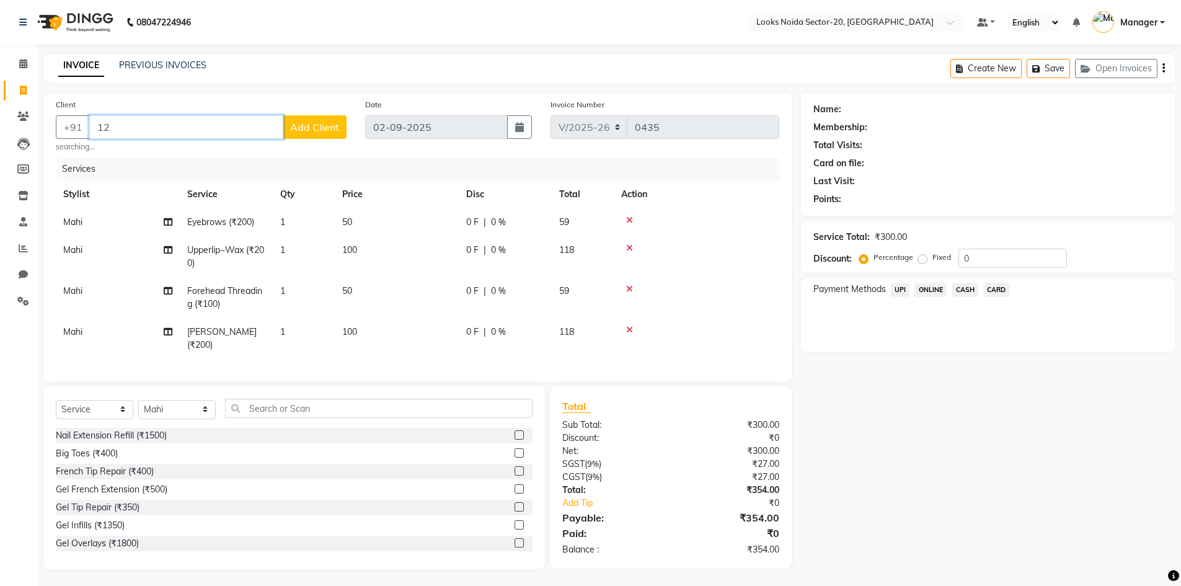
type input "1"
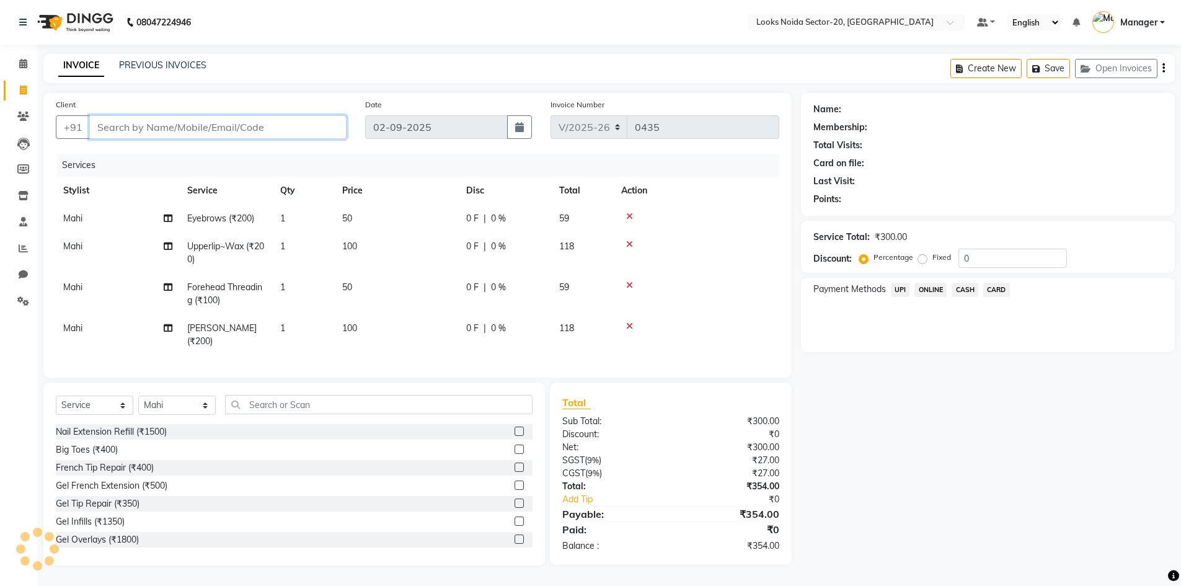
click at [246, 127] on input "Client" at bounding box center [217, 127] width 257 height 24
type input "9560330469"
click at [314, 125] on span "Add Client" at bounding box center [314, 127] width 49 height 12
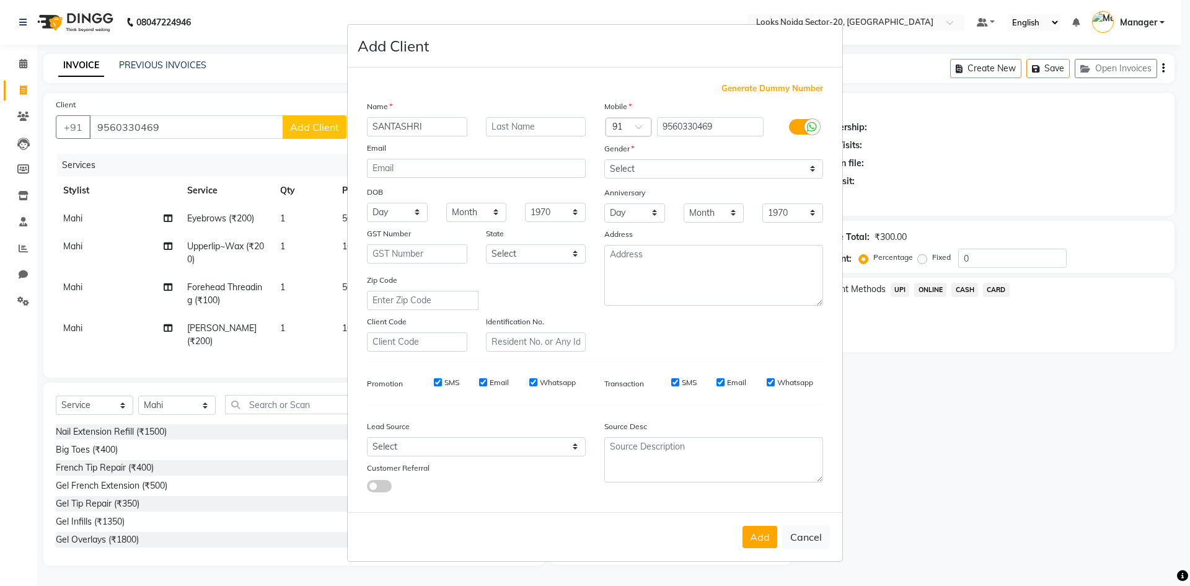
type input "SANTASHRI"
click at [695, 166] on select "Select Male Female Other Prefer Not To Say" at bounding box center [714, 168] width 219 height 19
select select "female"
click at [605, 159] on select "Select Male Female Other Prefer Not To Say" at bounding box center [714, 168] width 219 height 19
click at [766, 532] on button "Add" at bounding box center [760, 537] width 35 height 22
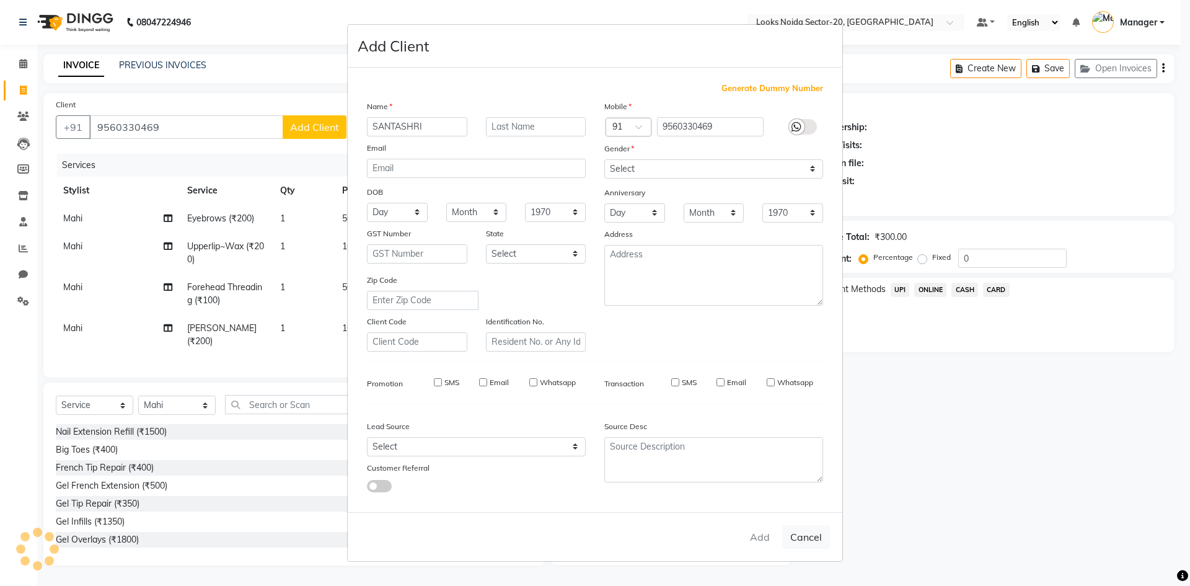
select select
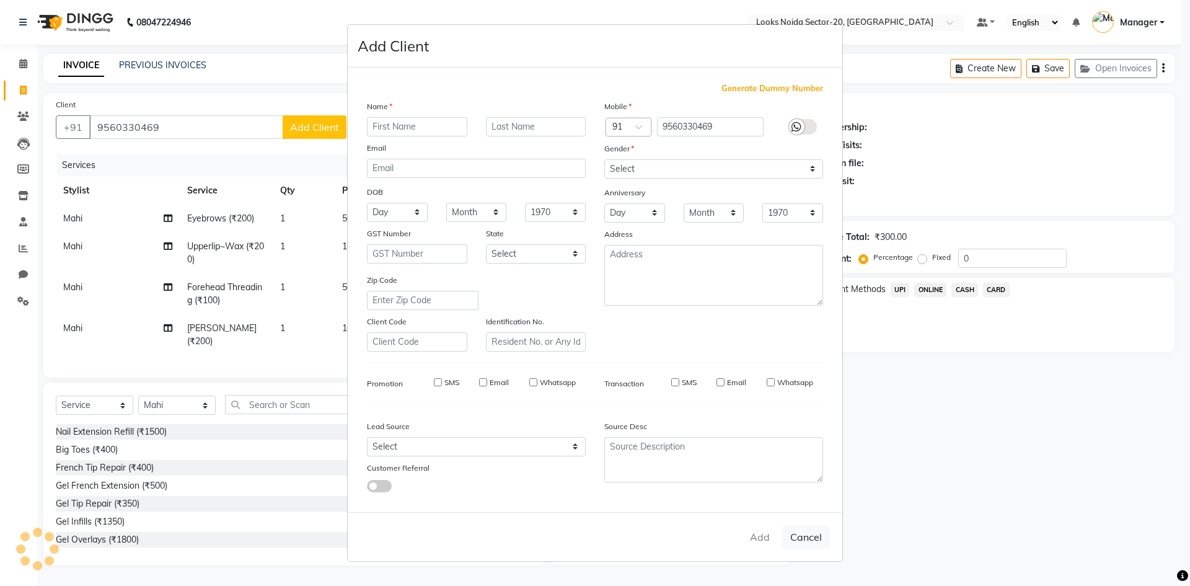
select select
checkbox input "false"
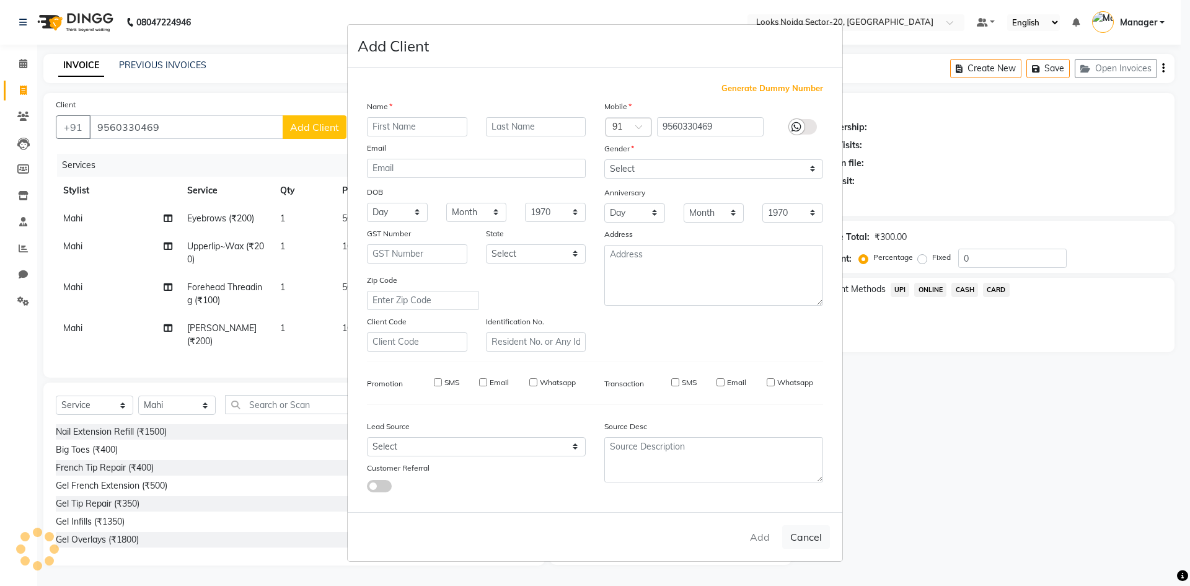
checkbox input "false"
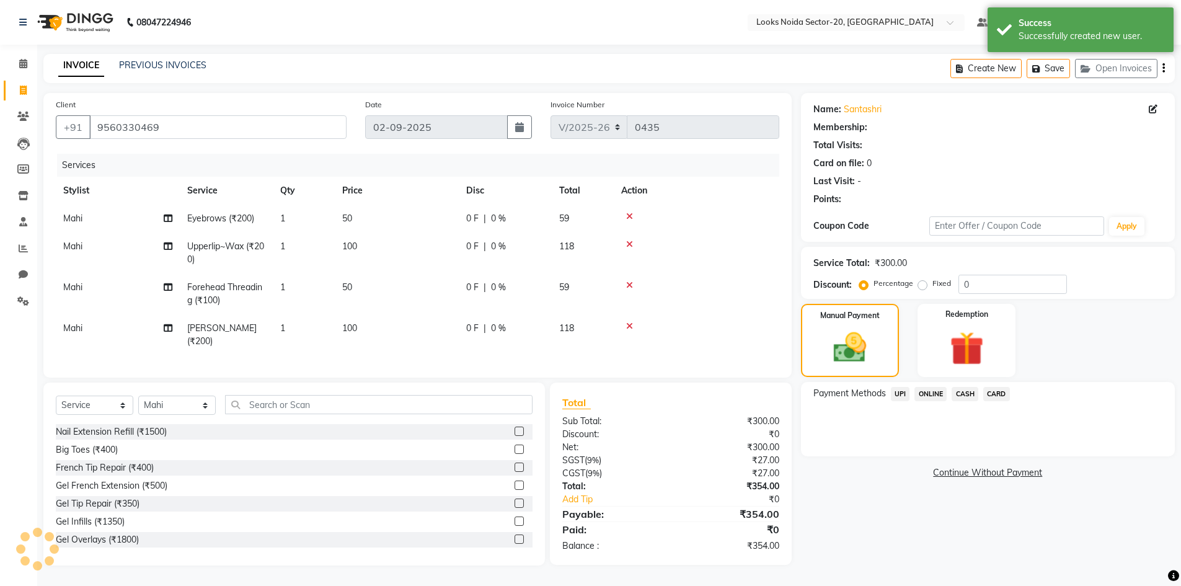
select select "1: Object"
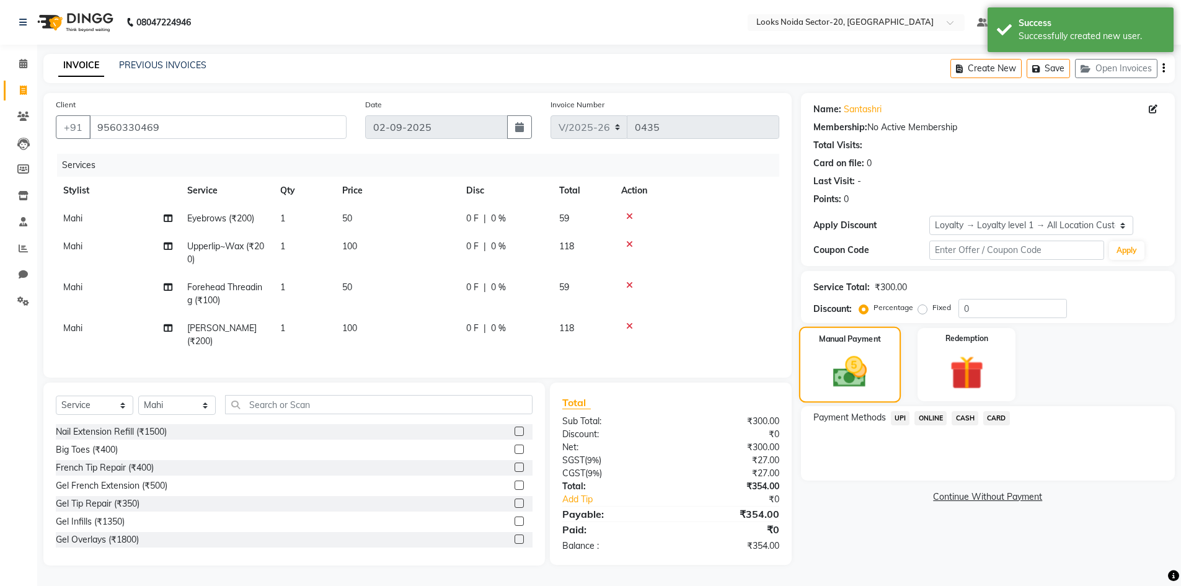
click at [885, 388] on div "Manual Payment" at bounding box center [850, 365] width 102 height 76
click at [898, 416] on span "UPI" at bounding box center [900, 418] width 19 height 14
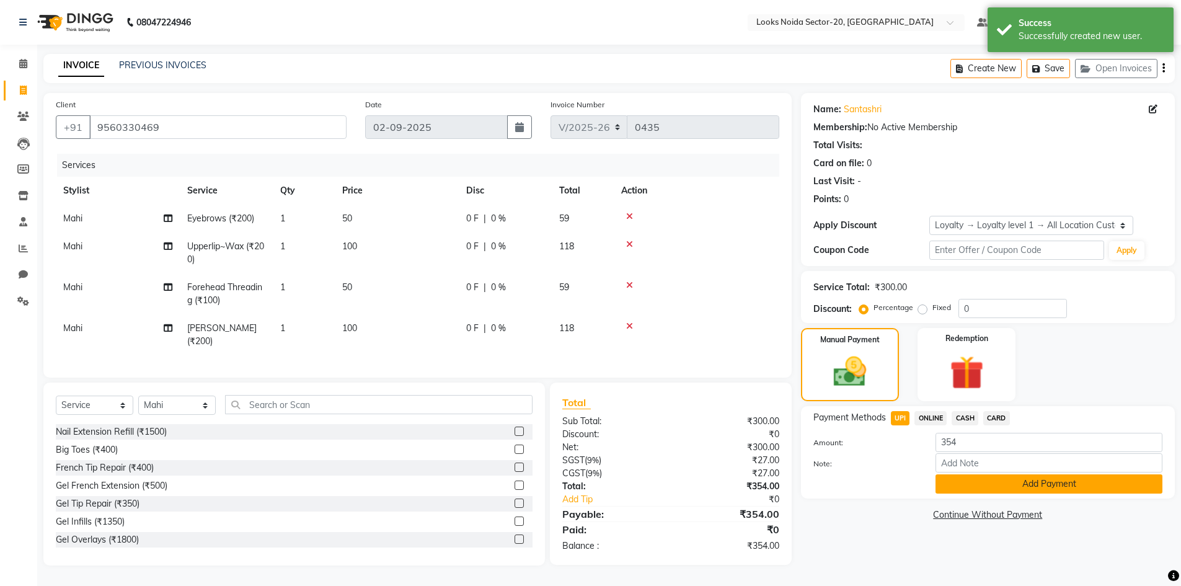
click at [1055, 488] on button "Add Payment" at bounding box center [1049, 483] width 227 height 19
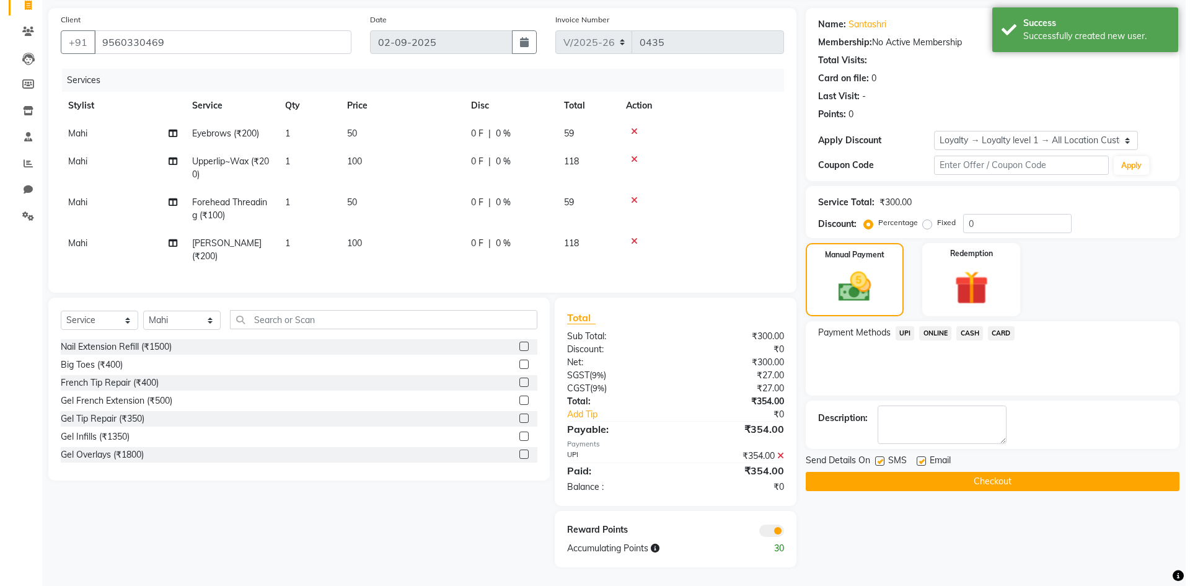
scroll to position [94, 0]
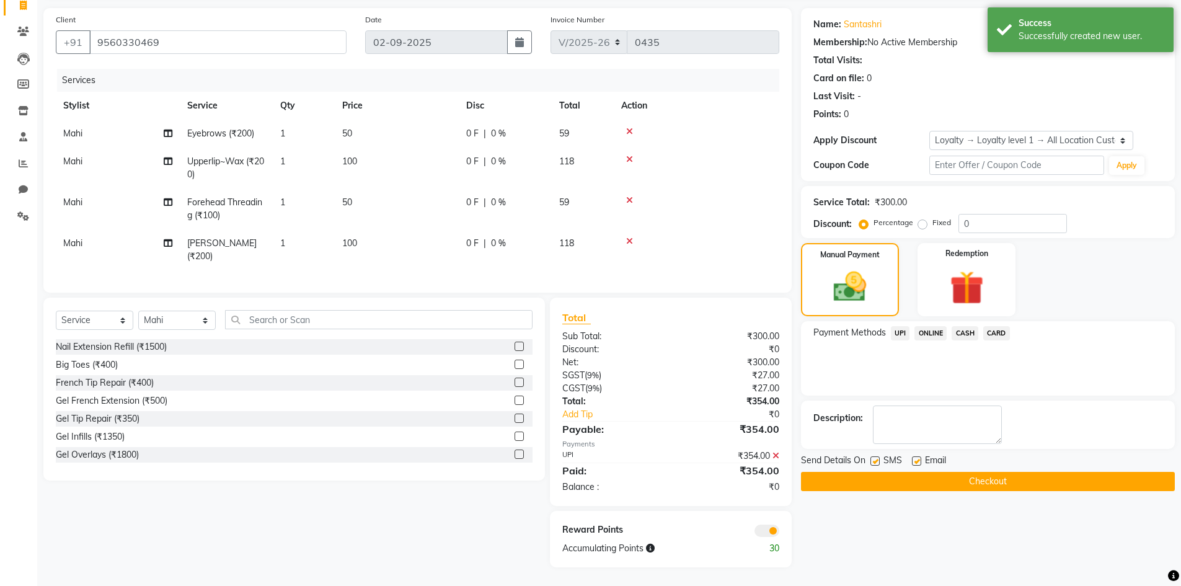
click at [757, 528] on span at bounding box center [767, 531] width 25 height 12
click at [779, 533] on input "checkbox" at bounding box center [779, 533] width 0 height 0
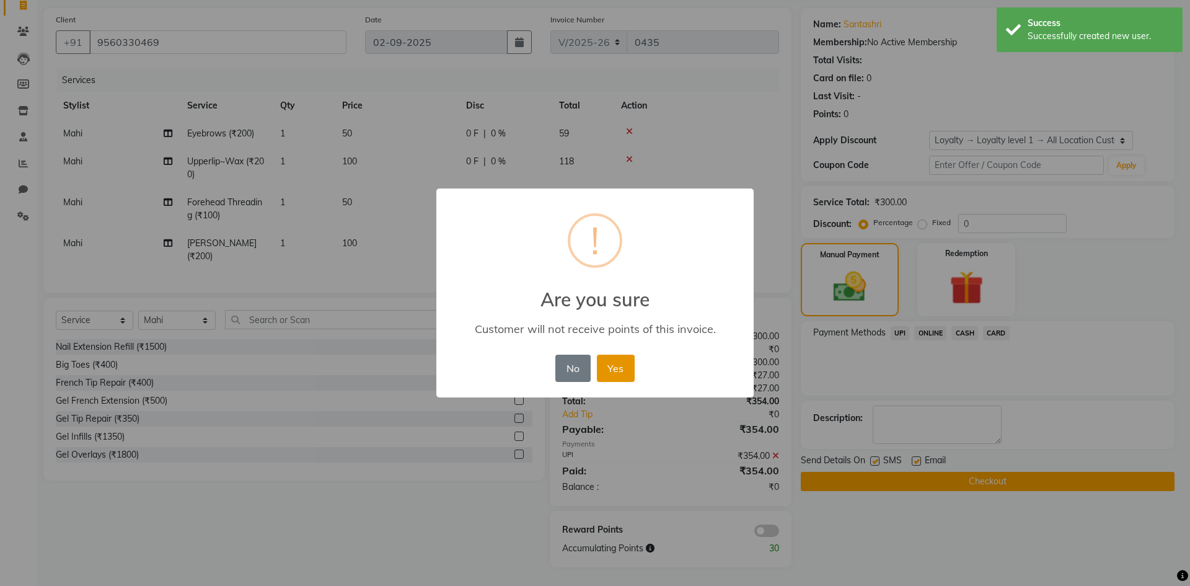
click at [626, 369] on button "Yes" at bounding box center [616, 368] width 38 height 27
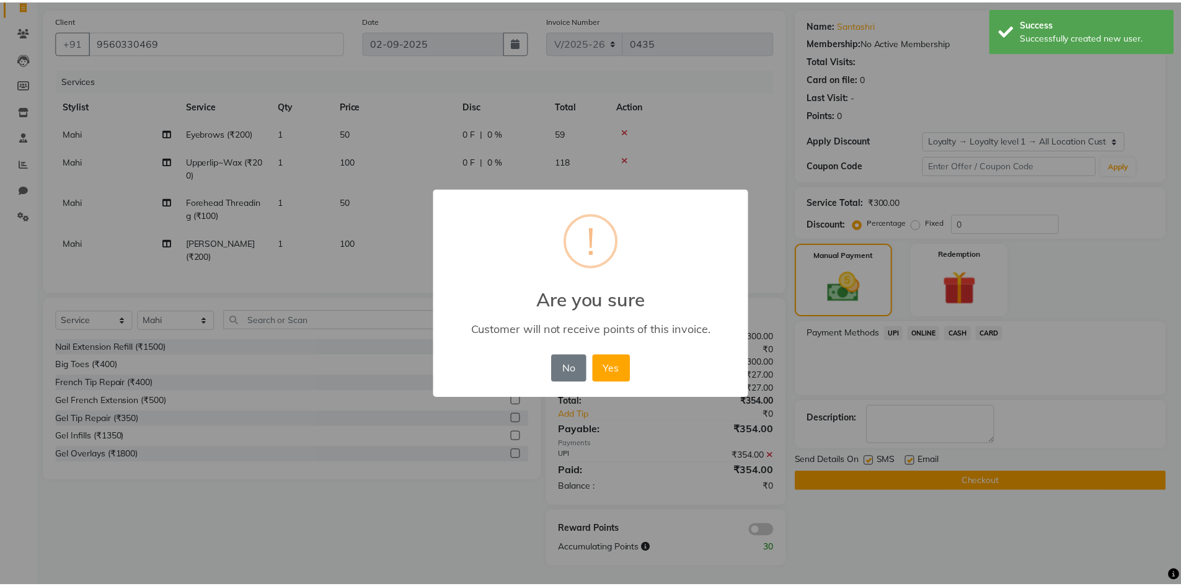
scroll to position [76, 0]
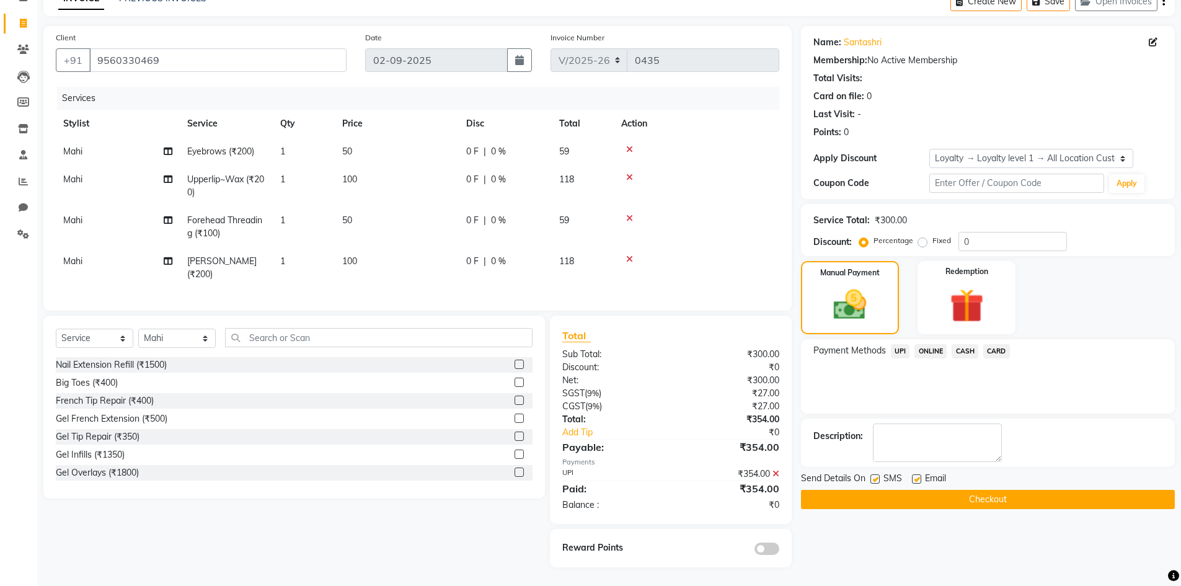
click at [923, 492] on button "Checkout" at bounding box center [988, 499] width 374 height 19
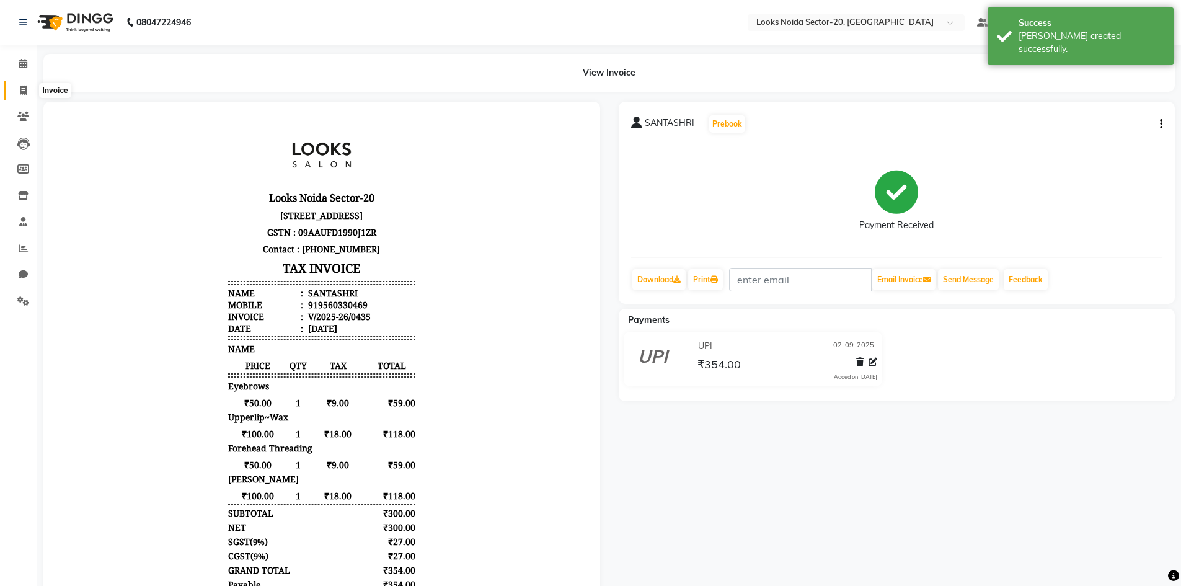
click at [17, 92] on span at bounding box center [23, 91] width 22 height 14
select select "service"
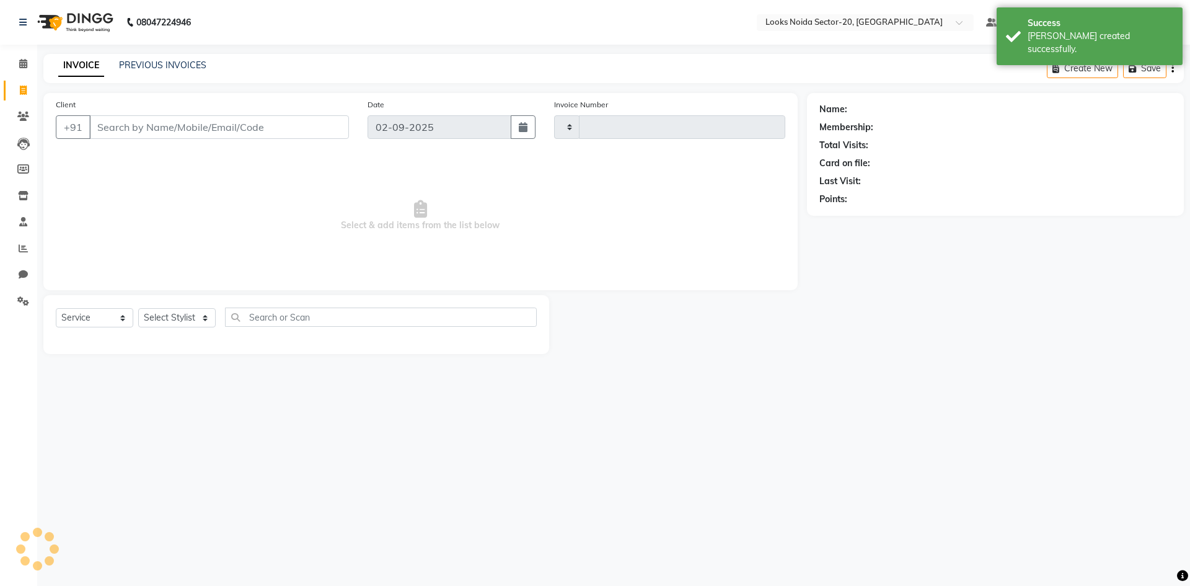
type input "0436"
select select "8646"
click at [31, 62] on span at bounding box center [23, 64] width 22 height 14
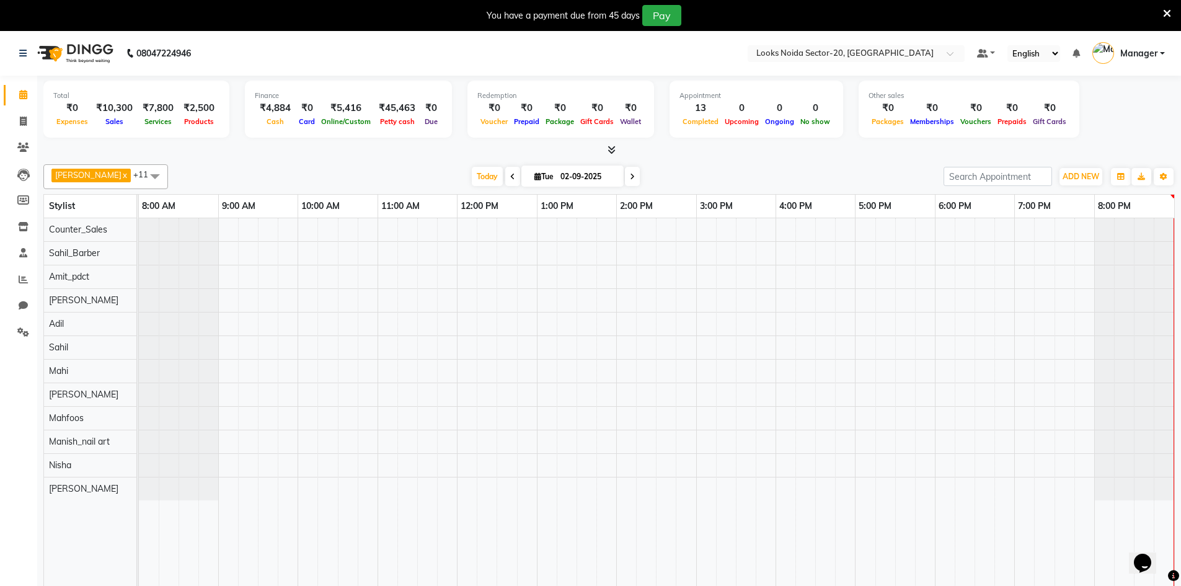
click at [1167, 17] on icon at bounding box center [1167, 13] width 8 height 11
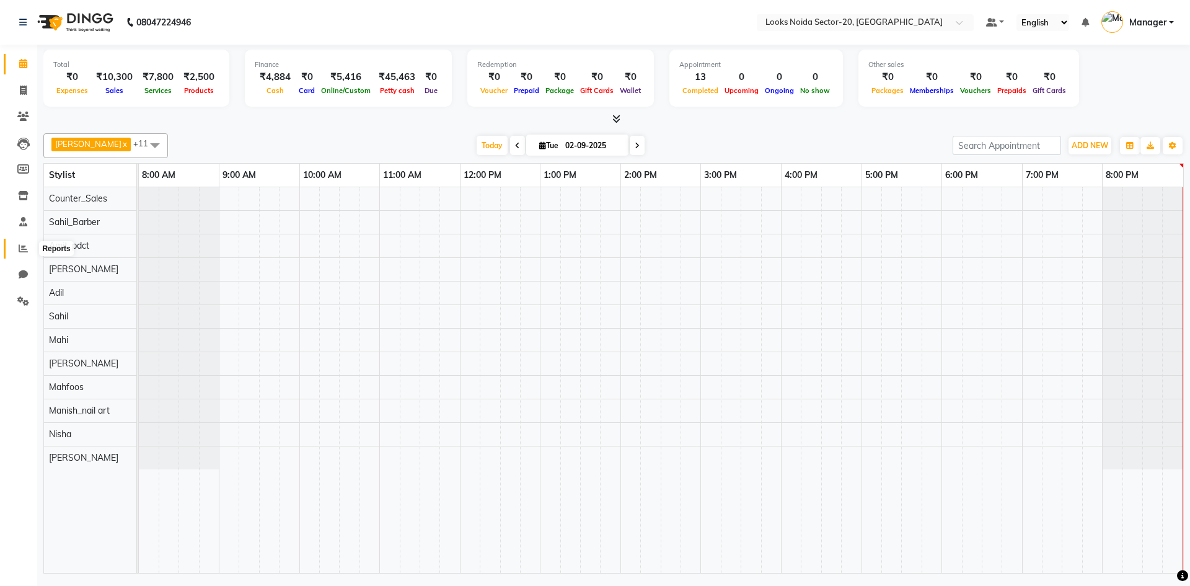
click at [24, 244] on icon at bounding box center [23, 248] width 9 height 9
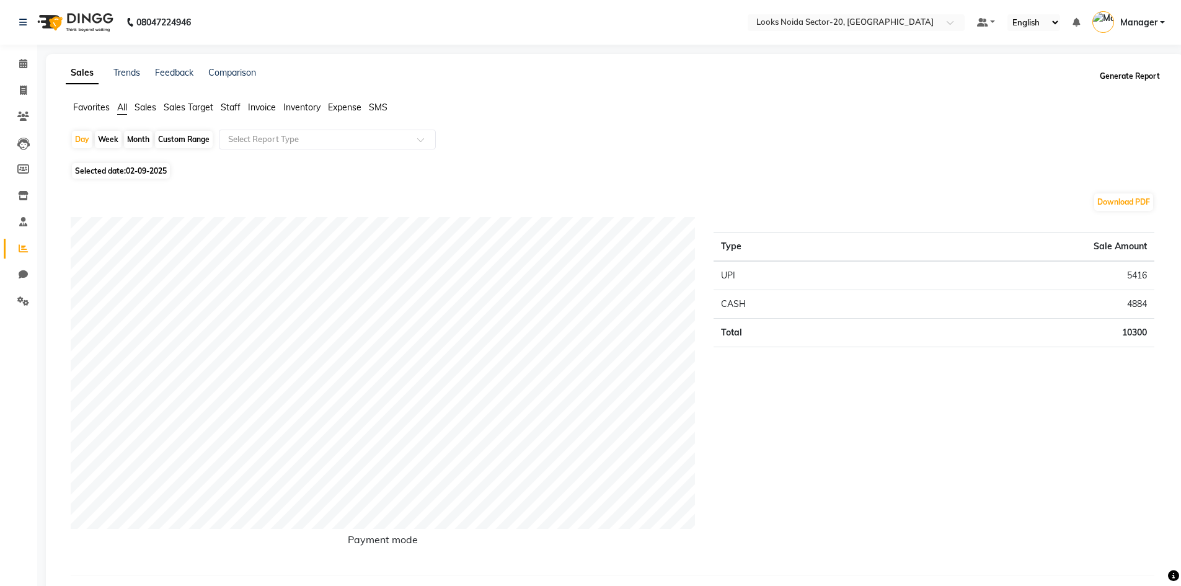
click at [1108, 75] on button "Generate Report" at bounding box center [1130, 76] width 66 height 17
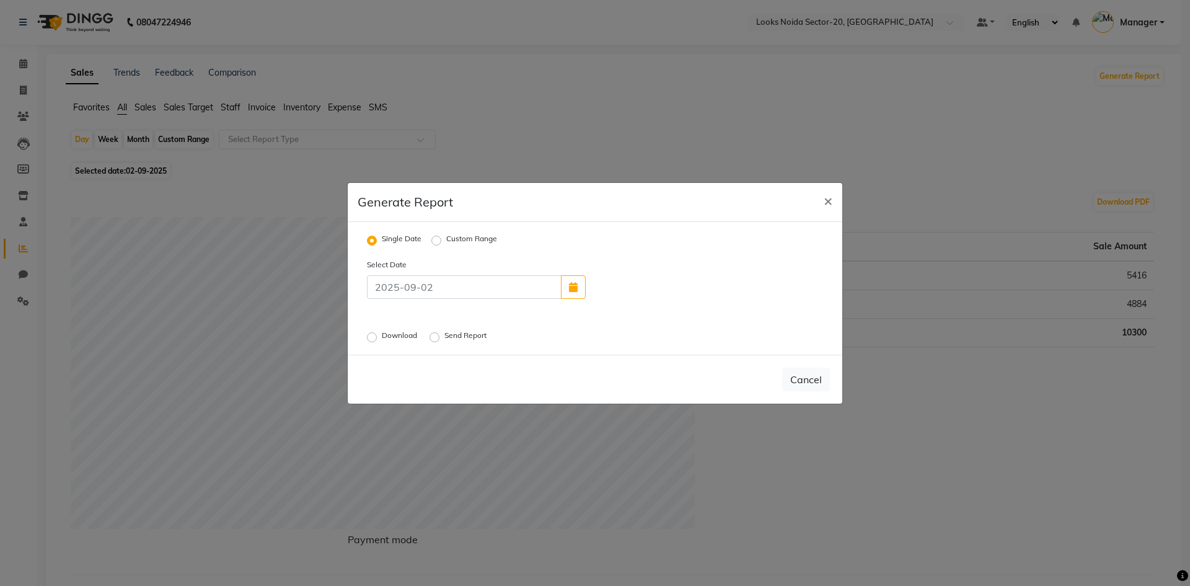
click at [382, 334] on label "Download" at bounding box center [401, 337] width 38 height 15
click at [371, 334] on input "Download" at bounding box center [374, 336] width 9 height 9
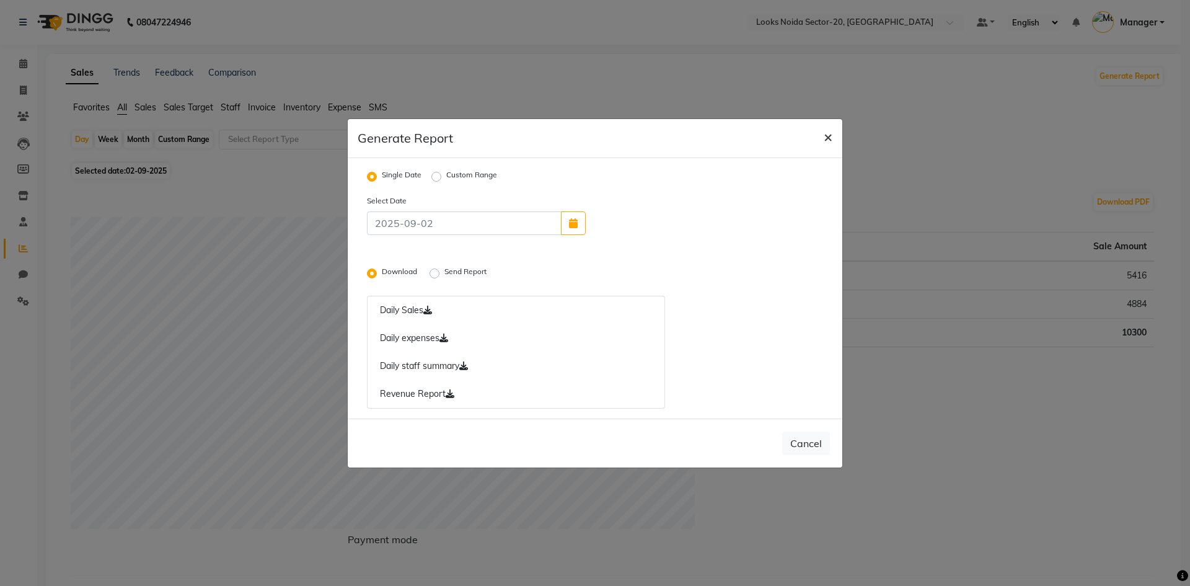
click at [826, 139] on span "×" at bounding box center [828, 136] width 9 height 19
radio input "false"
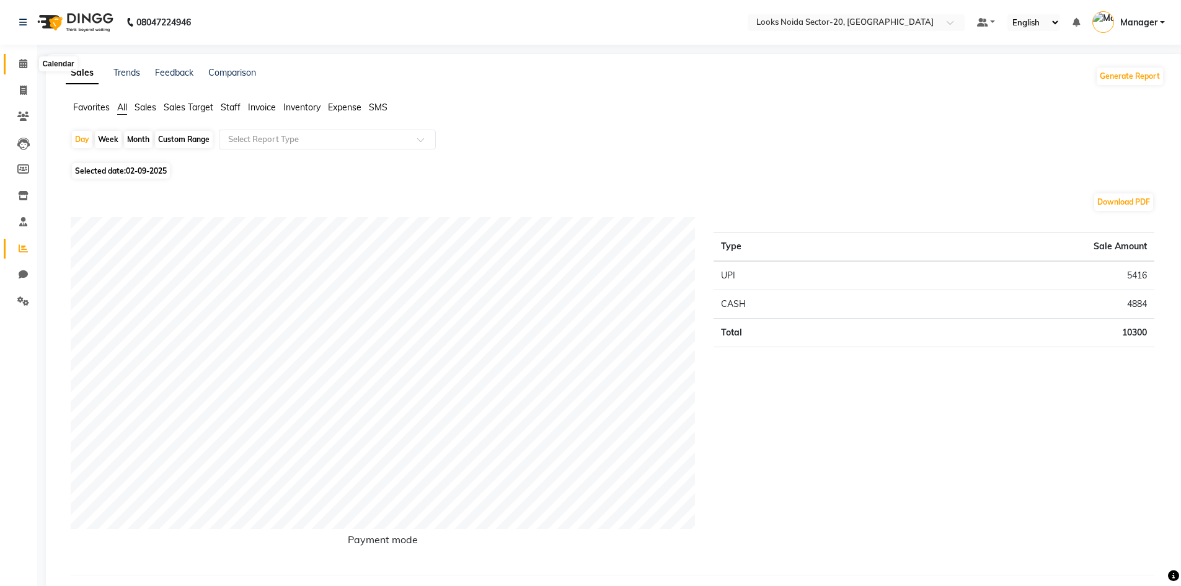
click at [23, 60] on icon at bounding box center [23, 63] width 8 height 9
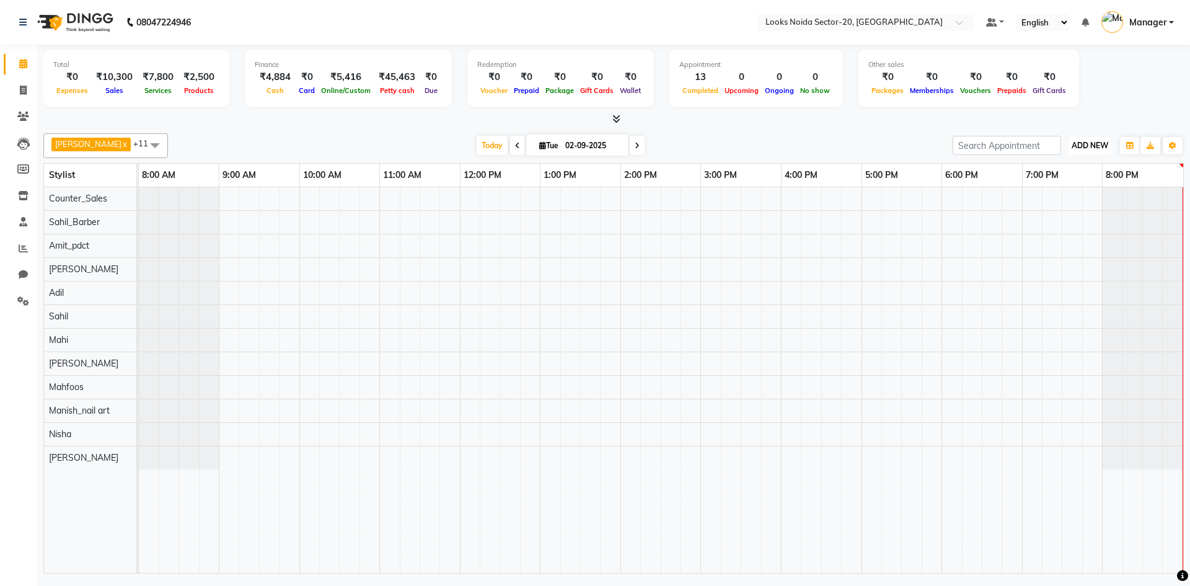
click at [1079, 146] on span "ADD NEW" at bounding box center [1090, 145] width 37 height 9
click at [1053, 197] on link "Add Expense" at bounding box center [1062, 201] width 98 height 16
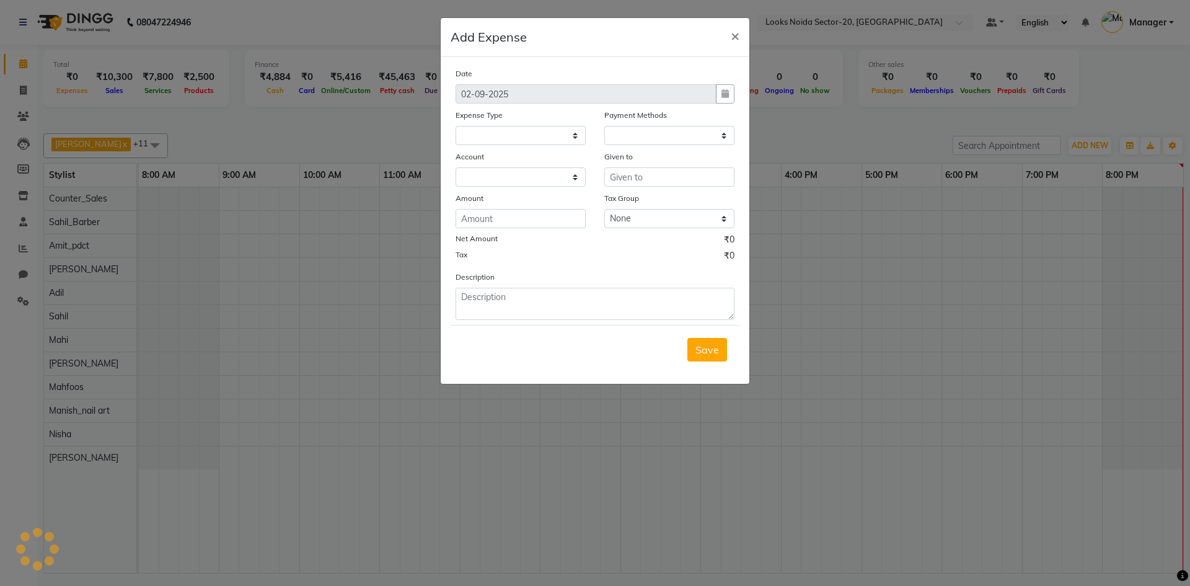
select select
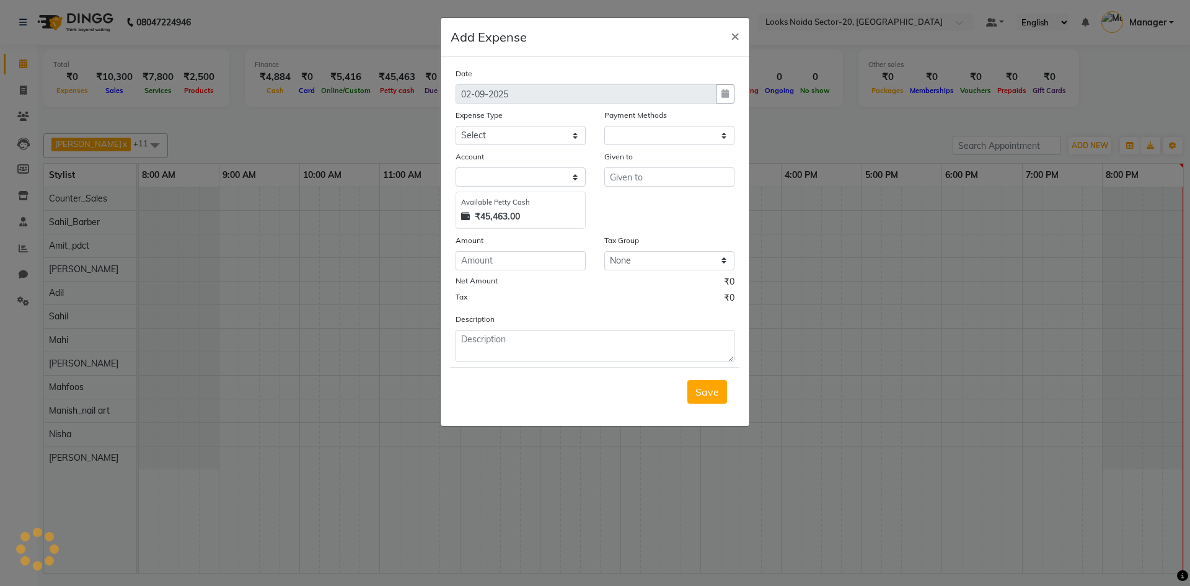
select select "1"
select select "7896"
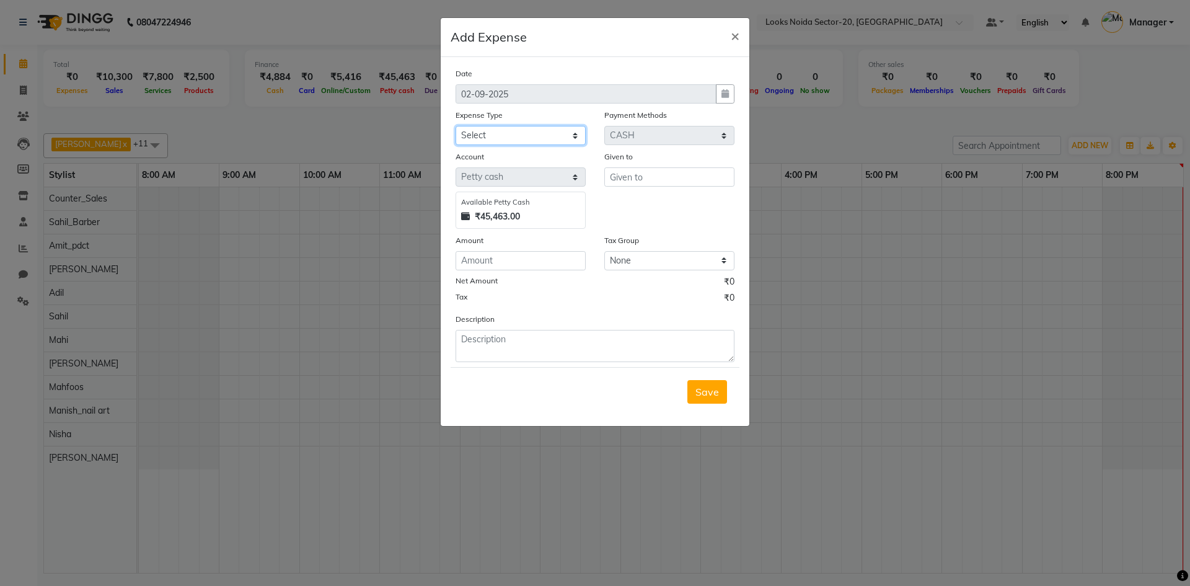
click at [523, 134] on select "Select Bank Deposit Blinkit Cash Handover CLIENT Client ordered food Client Ref…" at bounding box center [521, 135] width 130 height 19
select select "24472"
click at [456, 126] on select "Select Bank Deposit Blinkit Cash Handover CLIENT Client ordered food Client Ref…" at bounding box center [521, 135] width 130 height 19
click at [497, 255] on input "number" at bounding box center [521, 260] width 130 height 19
type input "1"
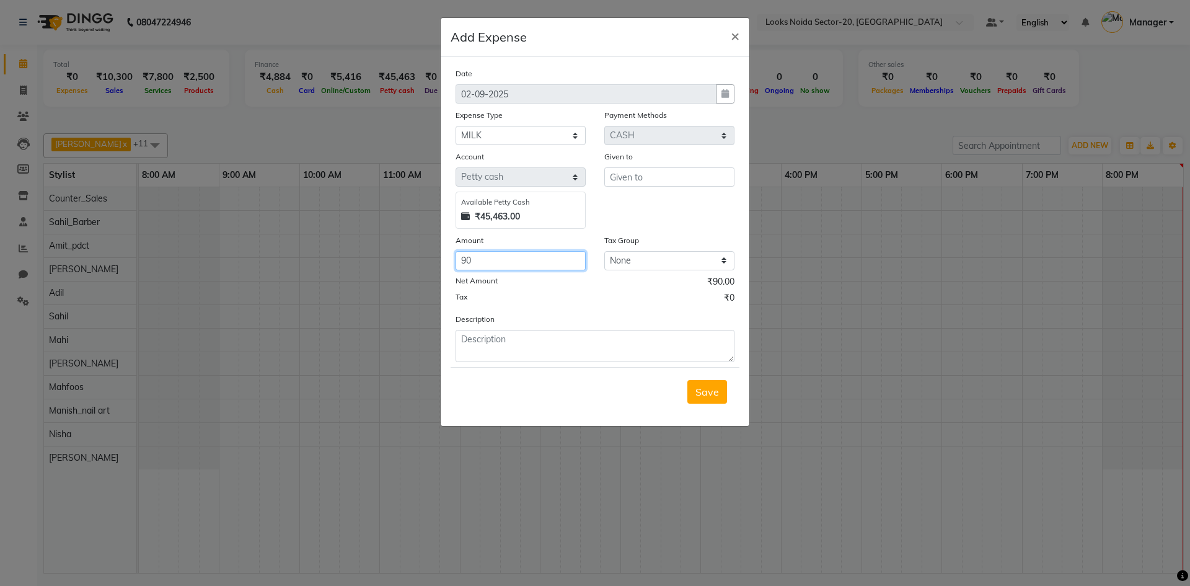
type input "90"
click at [512, 340] on textarea at bounding box center [595, 346] width 279 height 32
type textarea "MILK/ELACHI"
click at [651, 178] on input "text" at bounding box center [670, 176] width 130 height 19
type input "O"
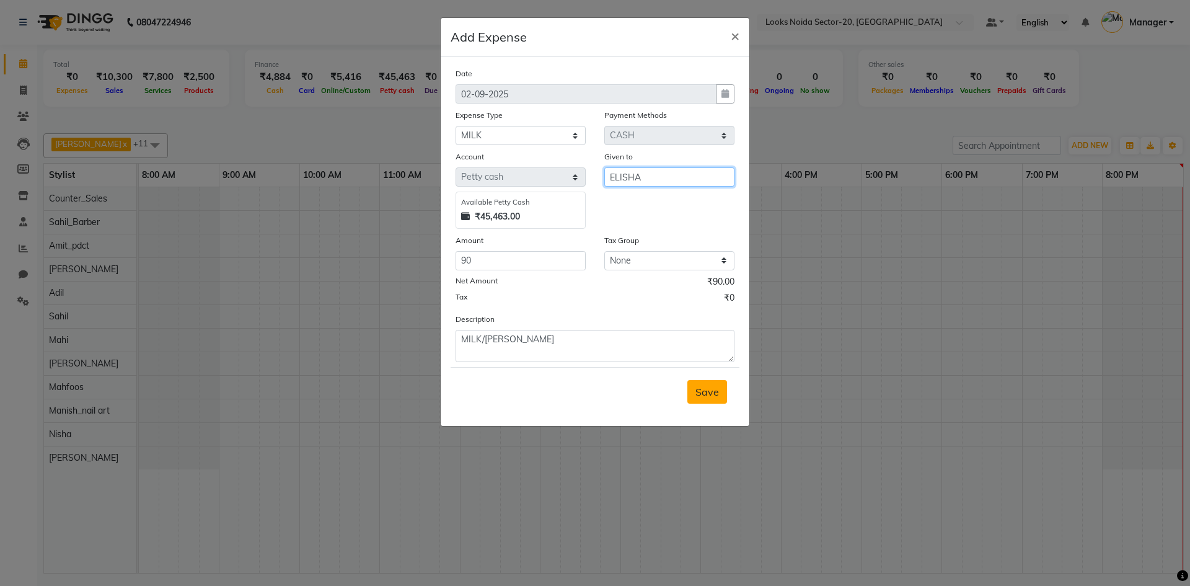
type input "ELISHA"
click at [716, 392] on span "Save" at bounding box center [708, 392] width 24 height 12
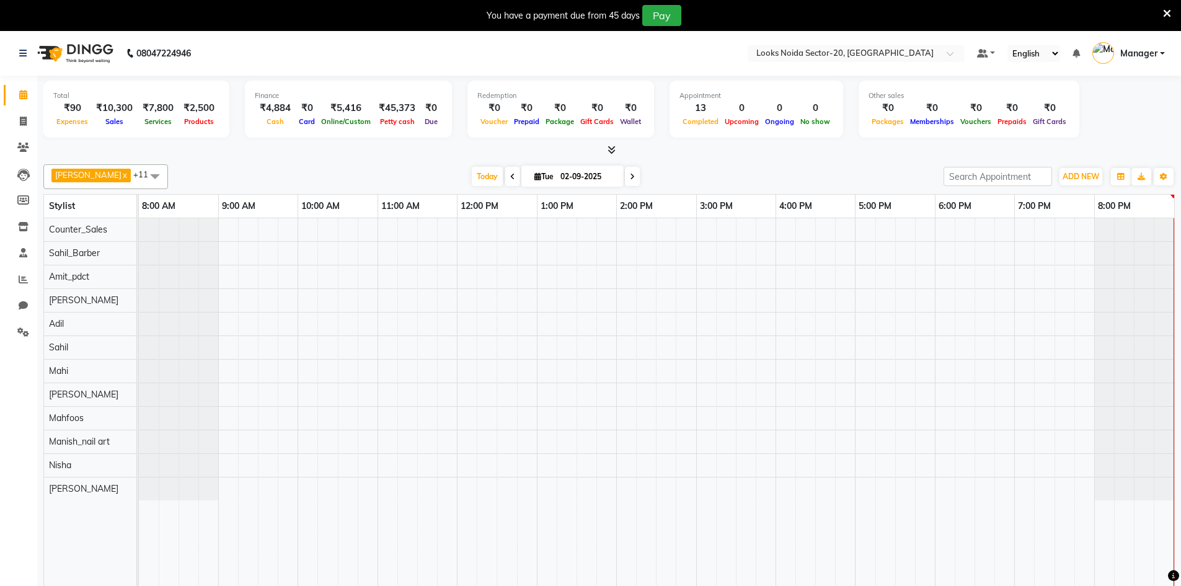
click at [1164, 10] on icon at bounding box center [1167, 13] width 8 height 11
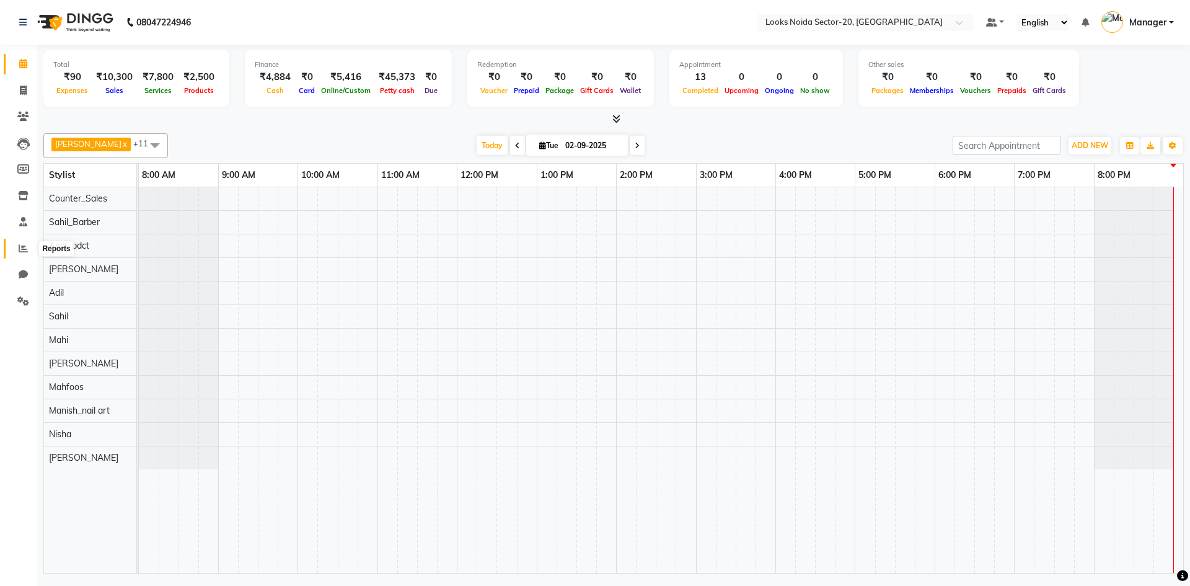
click at [17, 247] on span at bounding box center [23, 249] width 22 height 14
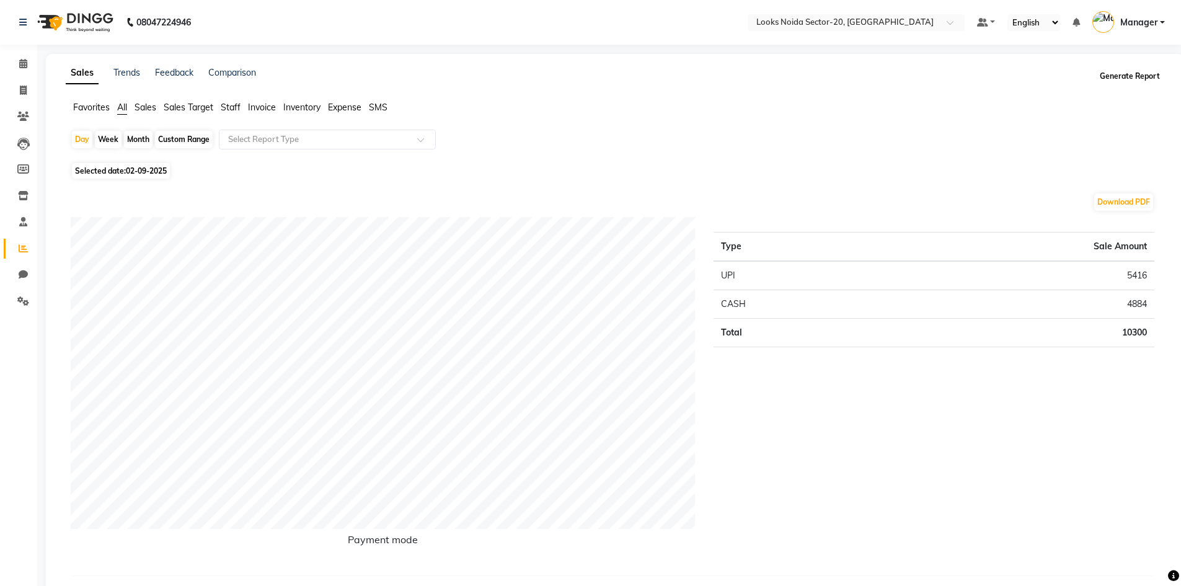
click at [1104, 78] on button "Generate Report" at bounding box center [1130, 76] width 66 height 17
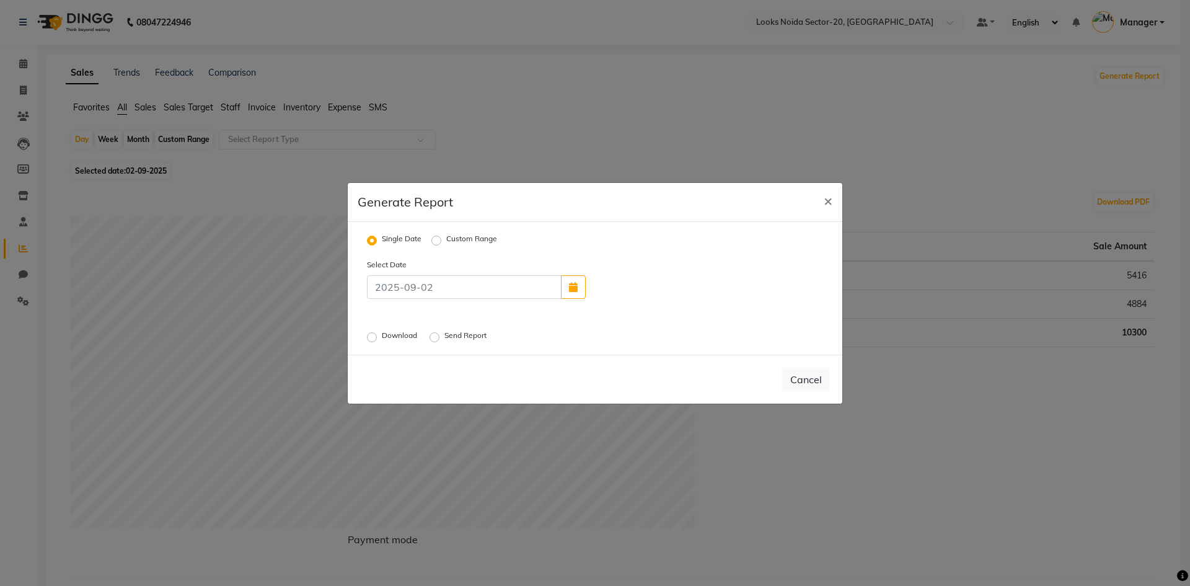
click at [382, 332] on label "Download" at bounding box center [401, 337] width 38 height 15
click at [373, 332] on input "Download" at bounding box center [374, 336] width 9 height 9
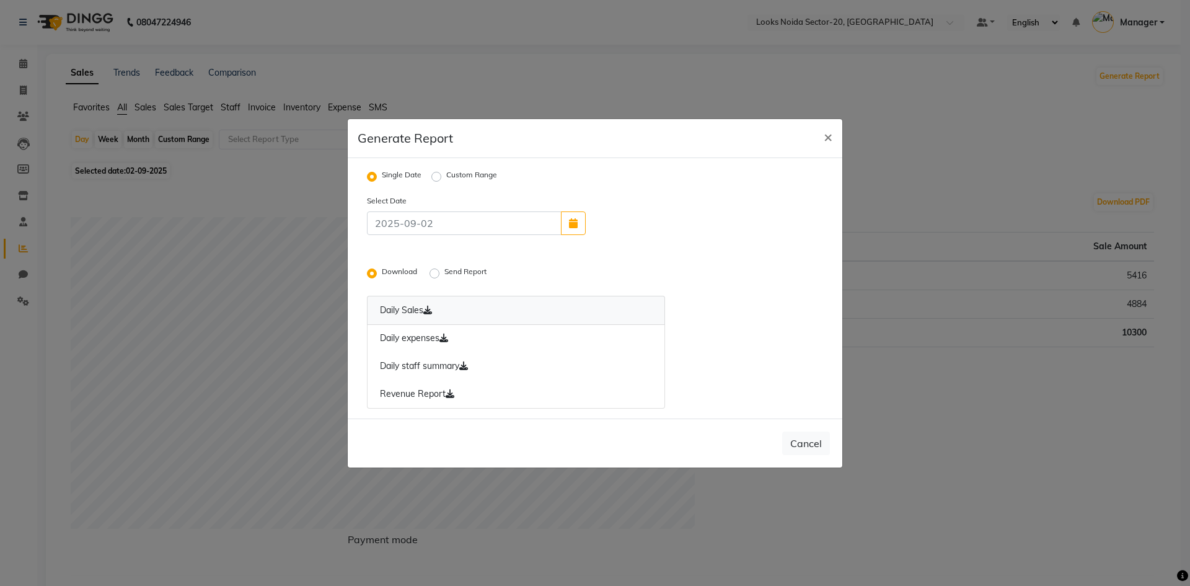
click at [432, 309] on icon at bounding box center [427, 310] width 9 height 9
click at [431, 315] on link "Daily Sales" at bounding box center [516, 310] width 298 height 29
click at [448, 341] on icon at bounding box center [444, 338] width 9 height 9
click at [466, 368] on icon at bounding box center [463, 365] width 9 height 9
click at [447, 392] on icon at bounding box center [450, 393] width 9 height 9
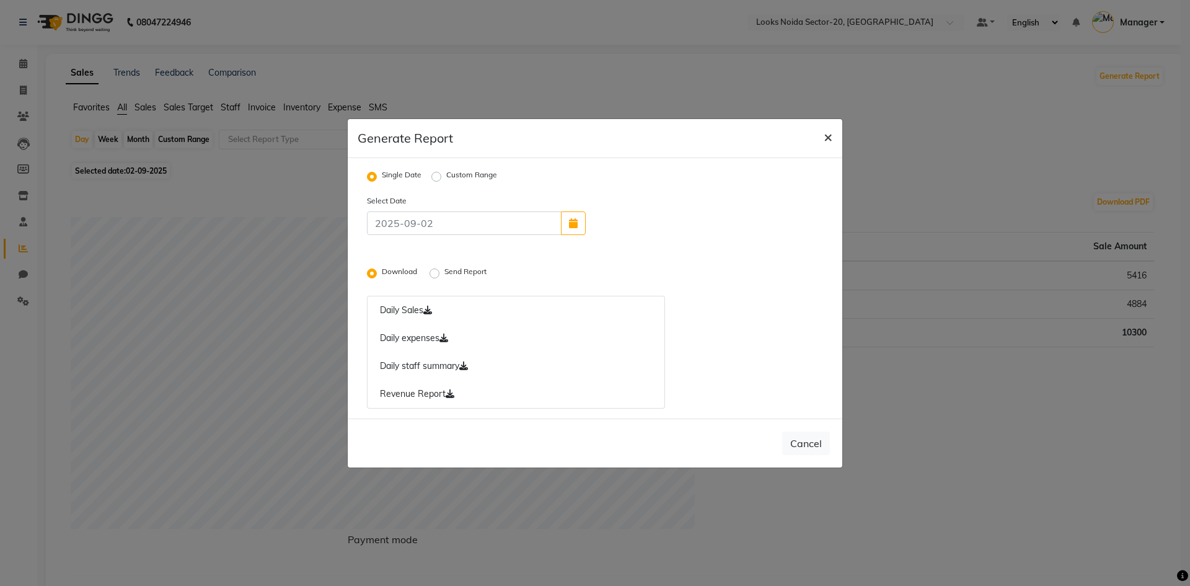
click at [824, 138] on span "×" at bounding box center [828, 136] width 9 height 19
radio input "false"
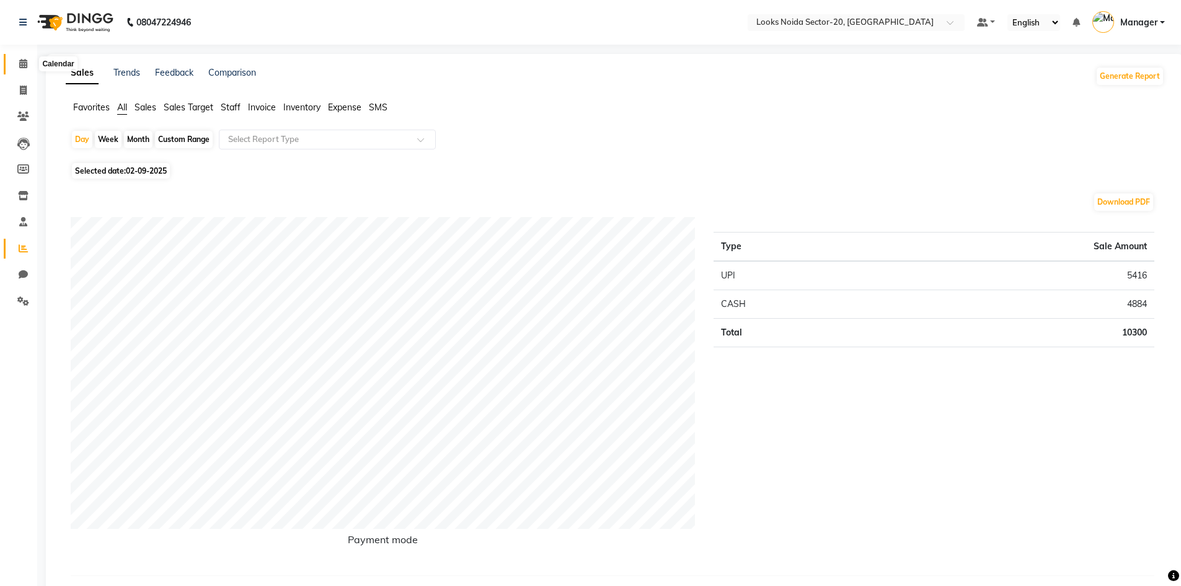
click at [22, 61] on icon at bounding box center [23, 63] width 8 height 9
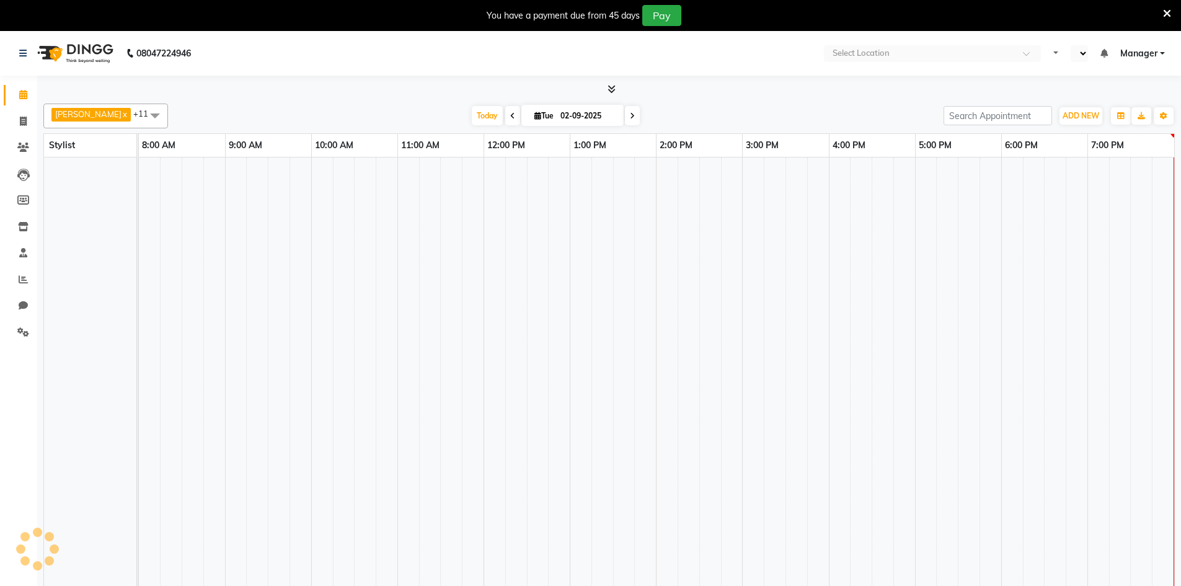
select select "en"
